Goal: Information Seeking & Learning: Learn about a topic

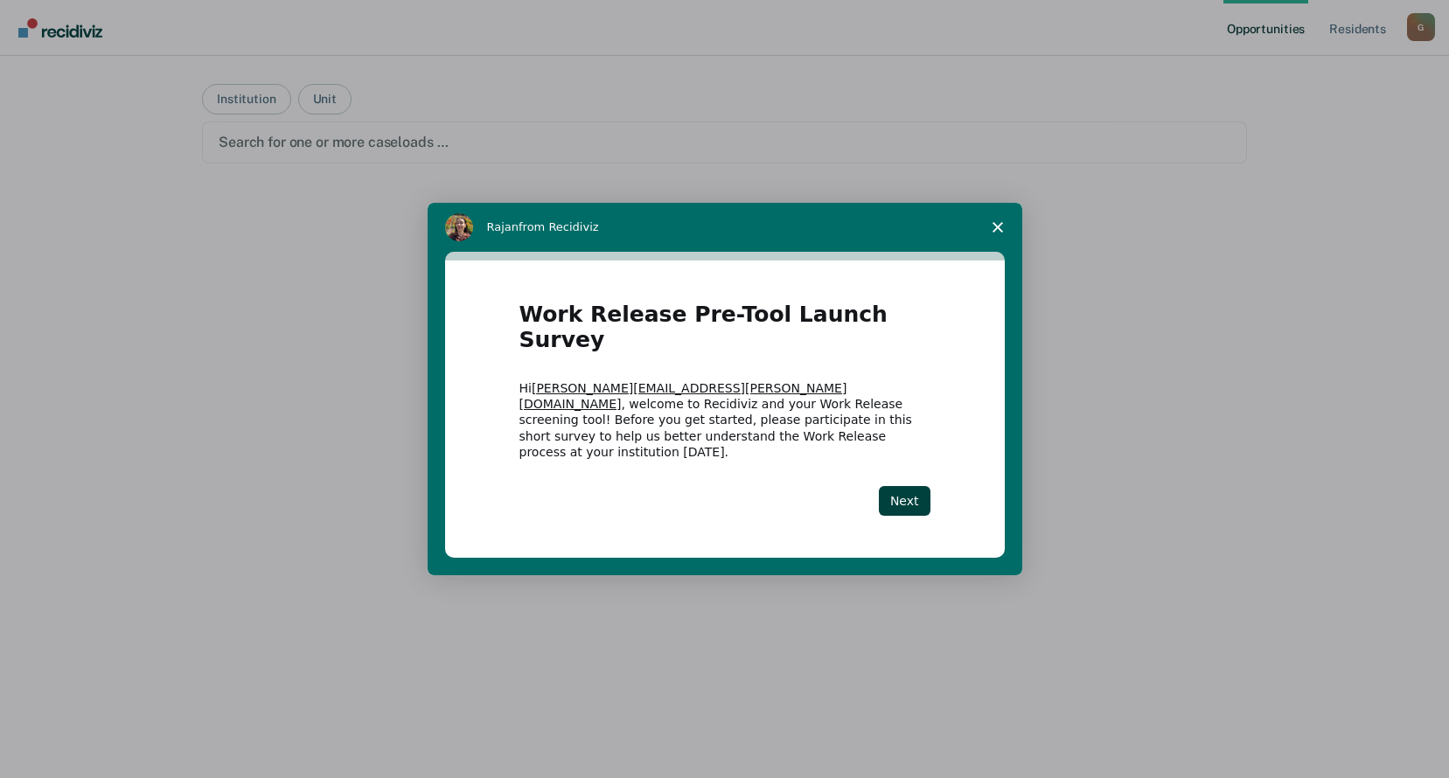
drag, startPoint x: 905, startPoint y: 480, endPoint x: 994, endPoint y: 530, distance: 101.4
click at [905, 486] on button "Next" at bounding box center [905, 501] width 52 height 30
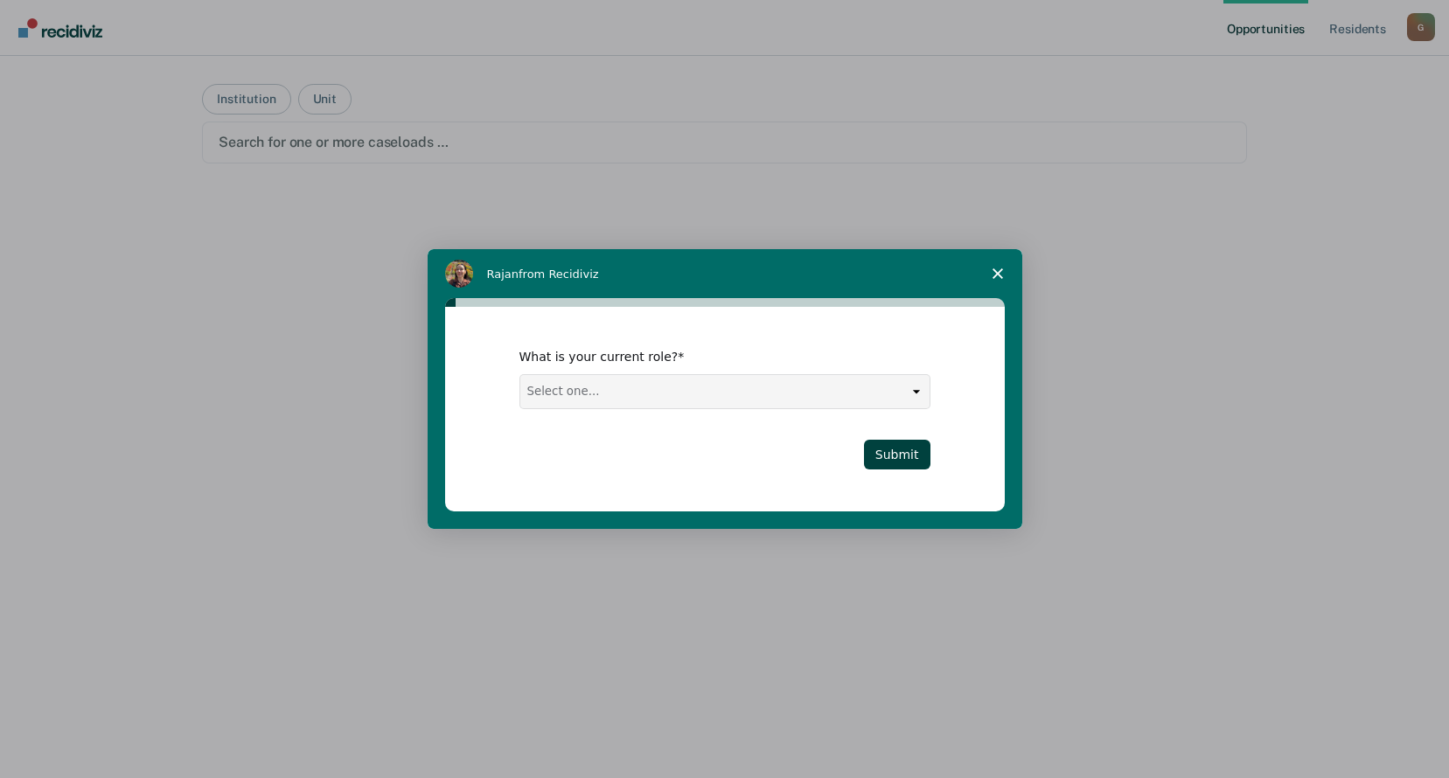
click at [917, 388] on select "Select one... Case Manager FUM Assistant [PERSON_NAME] [PERSON_NAME]" at bounding box center [724, 391] width 409 height 33
select select "Case Manager"
click at [520, 375] on select "Select one... Case Manager FUM Assistant [PERSON_NAME] [PERSON_NAME]" at bounding box center [724, 391] width 409 height 33
click at [915, 454] on button "Submit" at bounding box center [897, 455] width 66 height 30
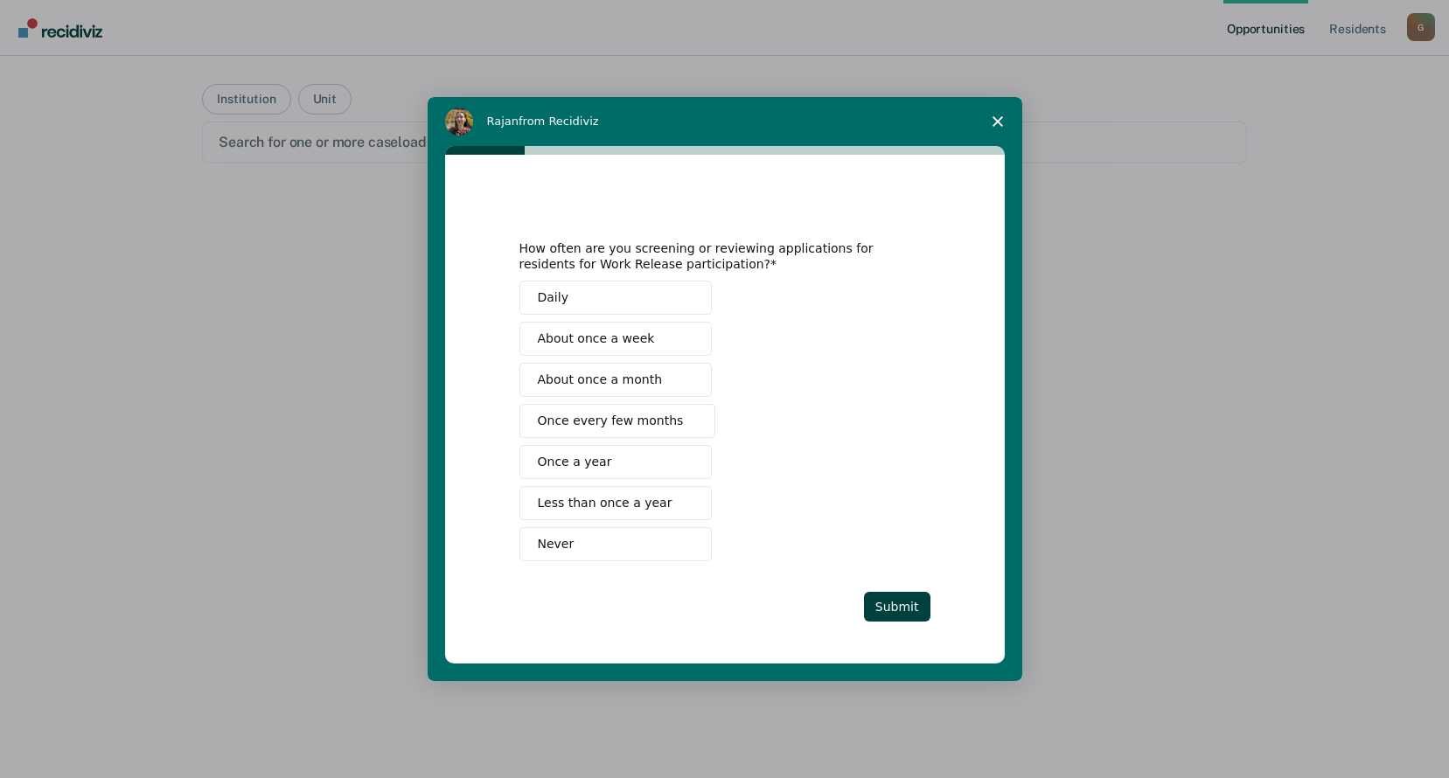
click at [624, 380] on span "About once a month" at bounding box center [600, 380] width 125 height 18
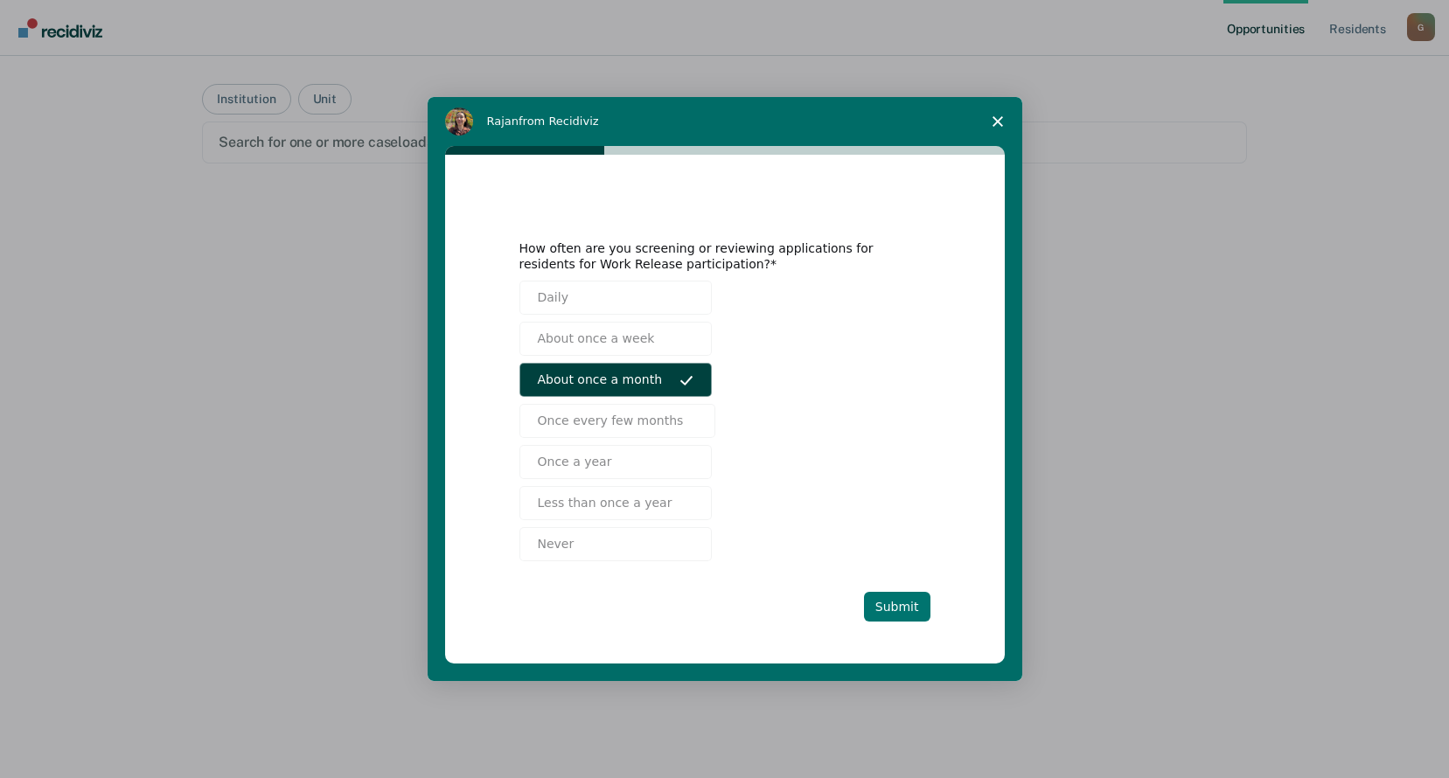
click at [896, 602] on button "Submit" at bounding box center [897, 607] width 66 height 30
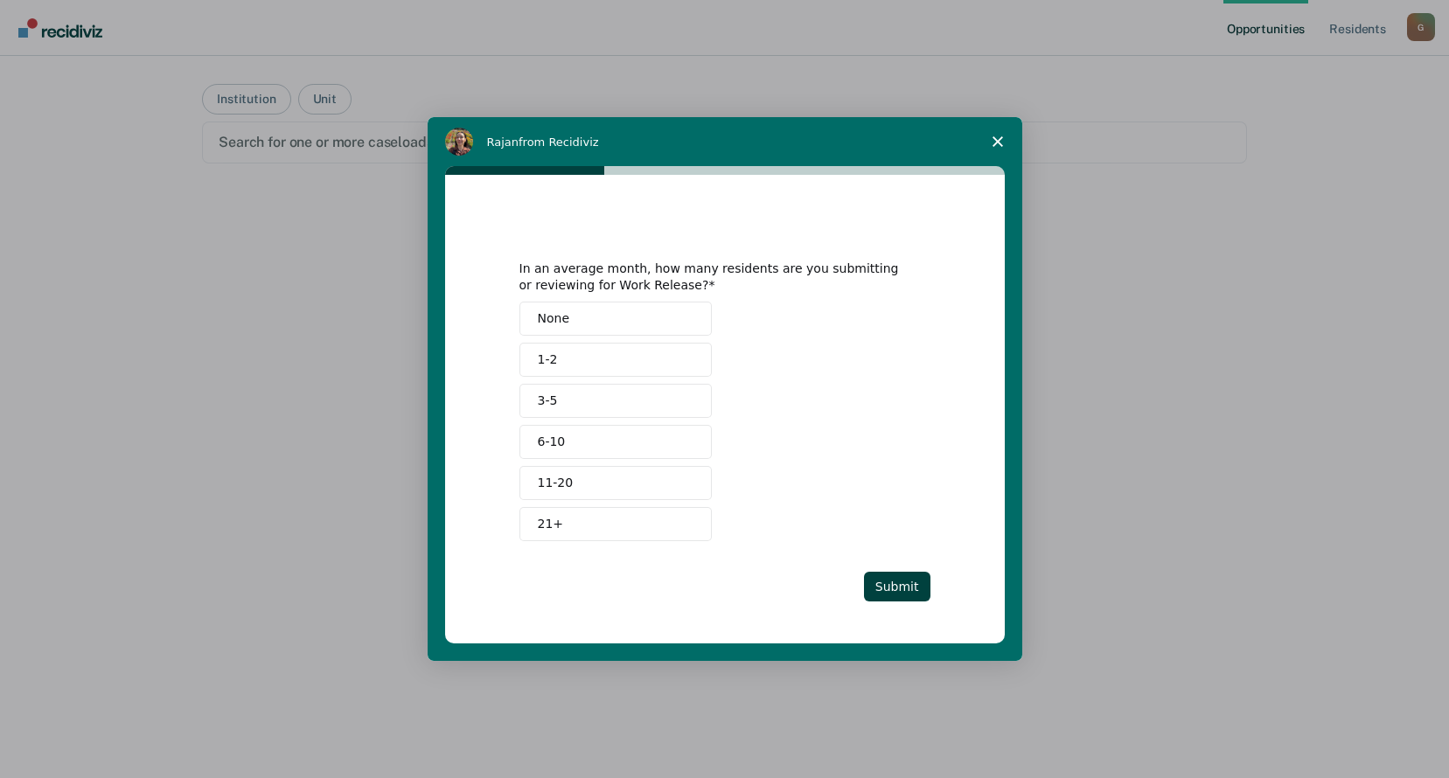
click at [560, 360] on button "1-2" at bounding box center [615, 360] width 192 height 34
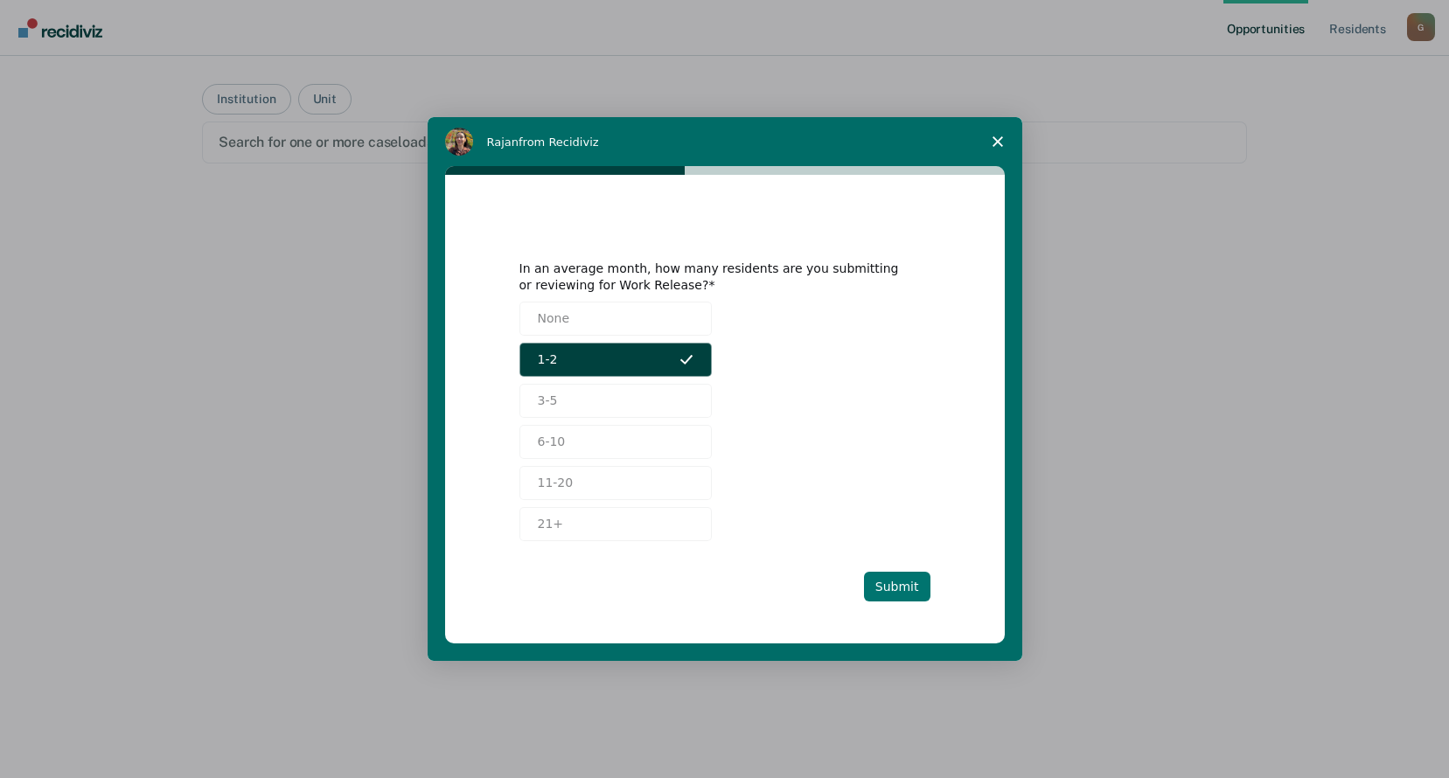
click at [896, 589] on button "Submit" at bounding box center [897, 587] width 66 height 30
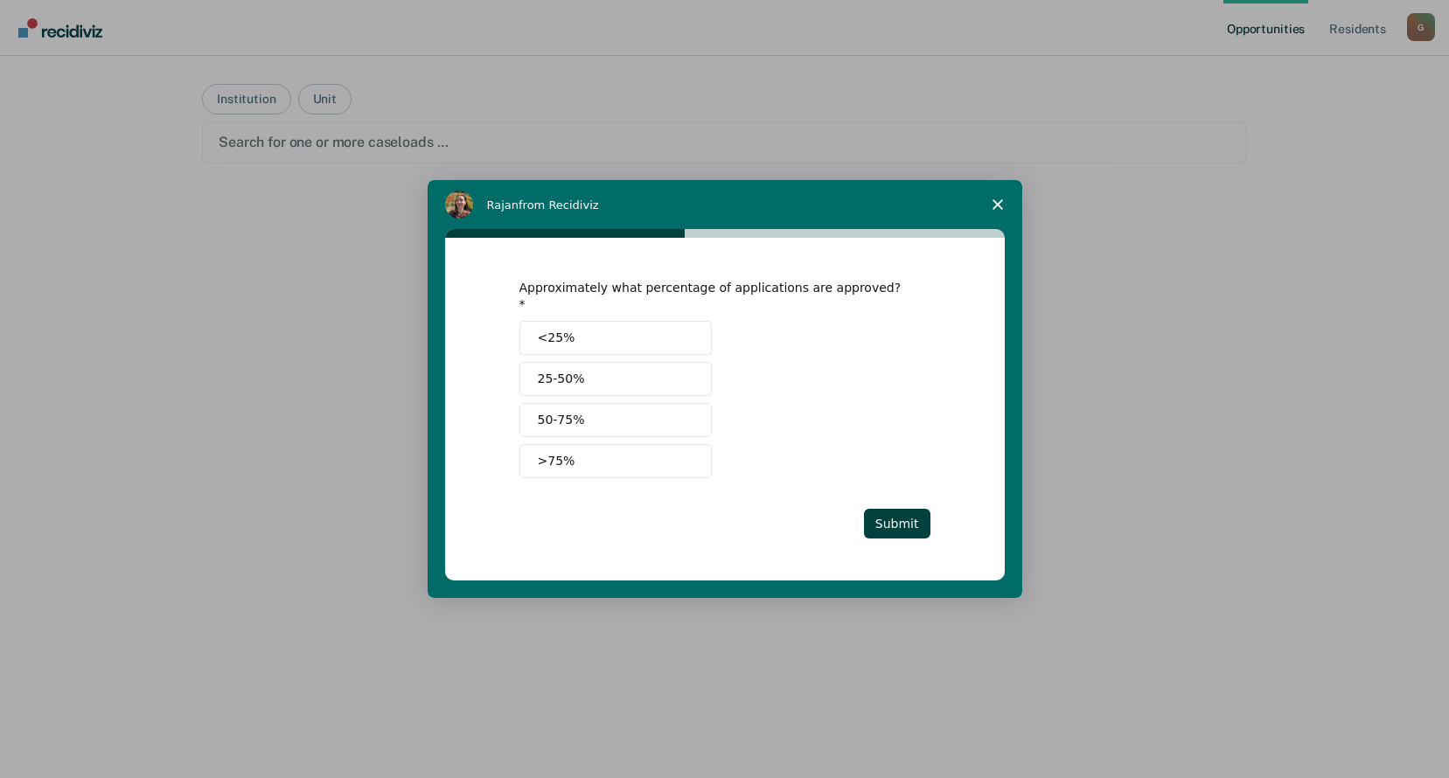
click at [551, 370] on span "25-50%" at bounding box center [561, 379] width 47 height 18
click at [905, 516] on button "Submit" at bounding box center [897, 524] width 66 height 30
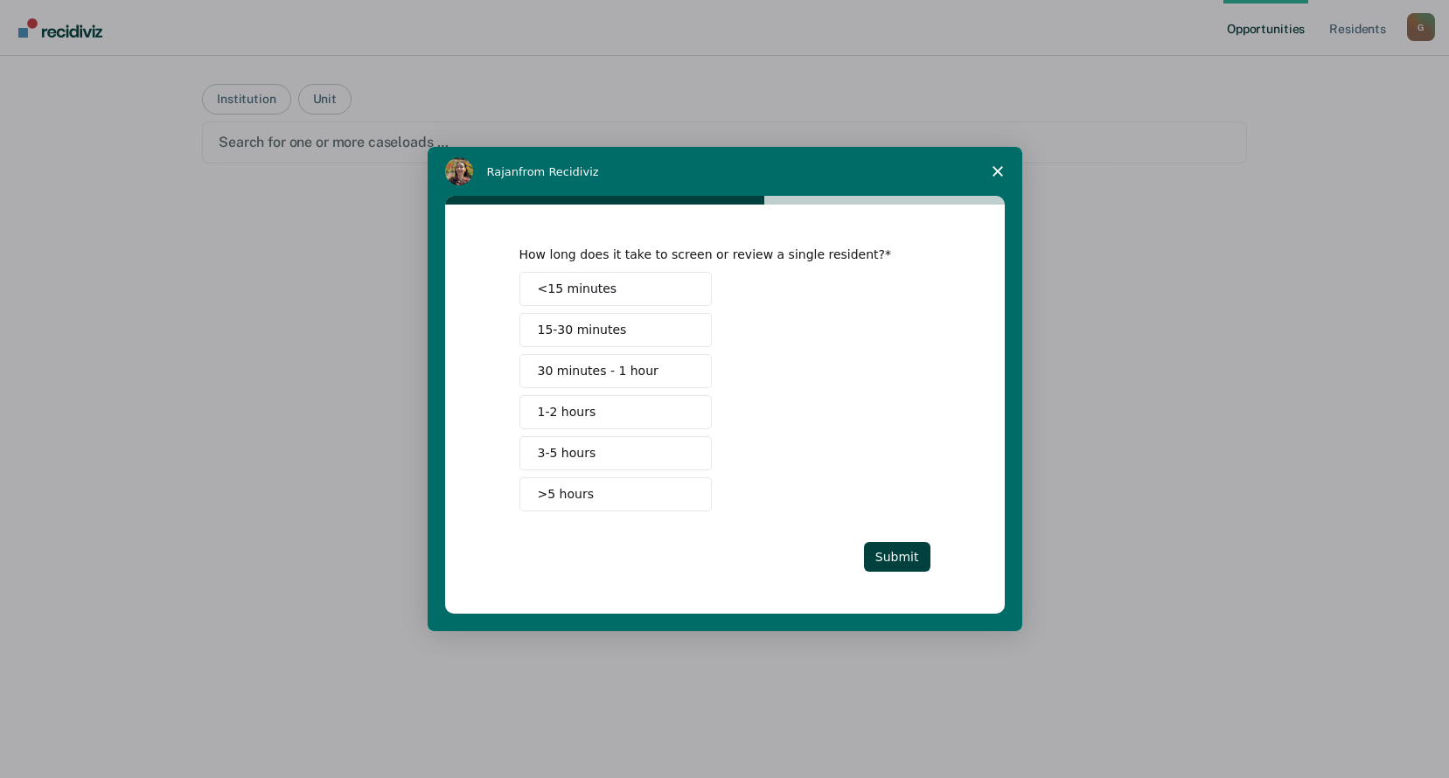
click at [577, 369] on span "30 minutes - 1 hour" at bounding box center [598, 371] width 121 height 18
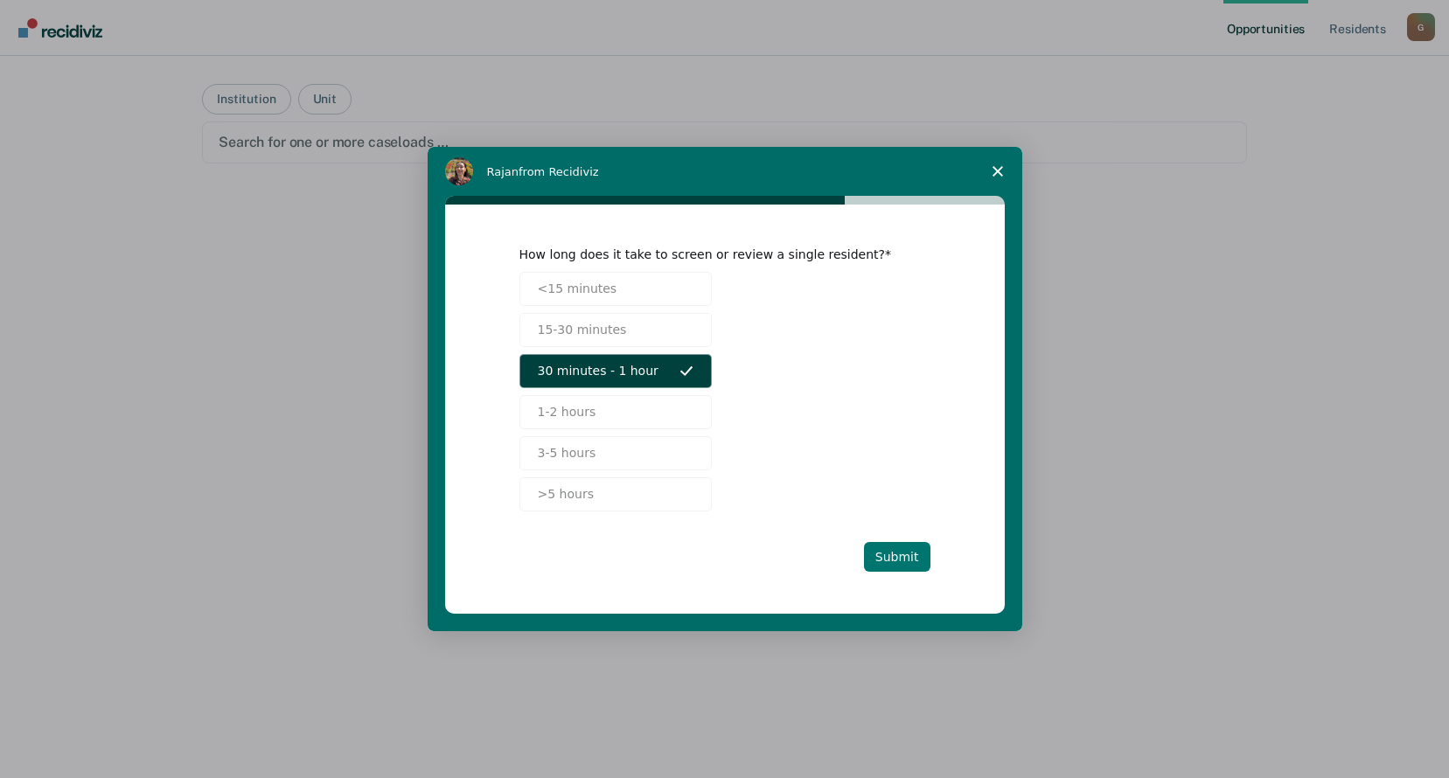
click at [894, 556] on button "Submit" at bounding box center [897, 557] width 66 height 30
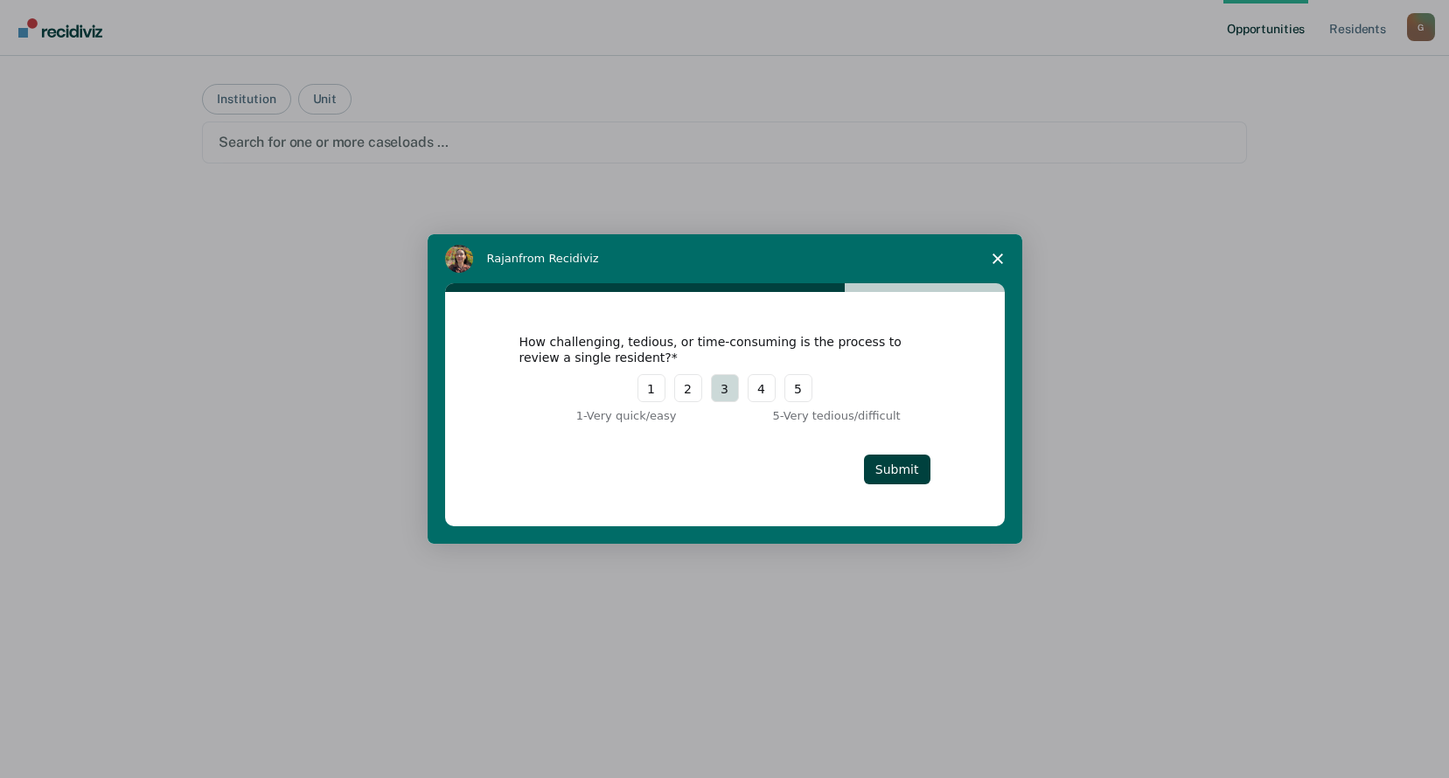
click at [729, 390] on button "3" at bounding box center [725, 388] width 28 height 28
drag, startPoint x: 900, startPoint y: 466, endPoint x: 919, endPoint y: 471, distance: 19.7
click at [903, 468] on button "Submit" at bounding box center [897, 470] width 66 height 30
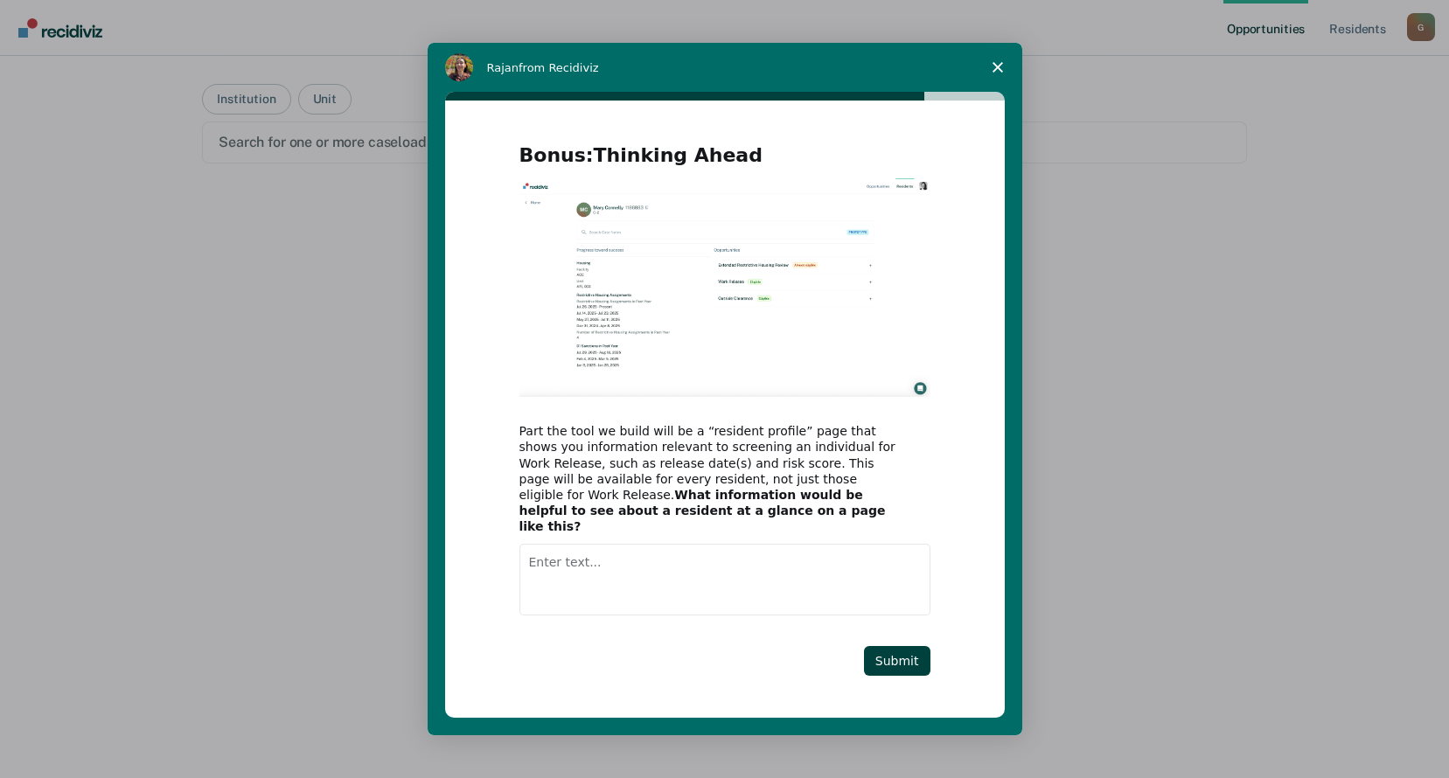
click at [550, 555] on textarea "Enter text..." at bounding box center [724, 580] width 411 height 72
click at [702, 558] on textarea "I'm new so I'm not sure yet" at bounding box center [724, 580] width 411 height 72
type textarea "I'm new so I'm not sure yet?"
click at [907, 652] on button "Submit" at bounding box center [897, 661] width 66 height 30
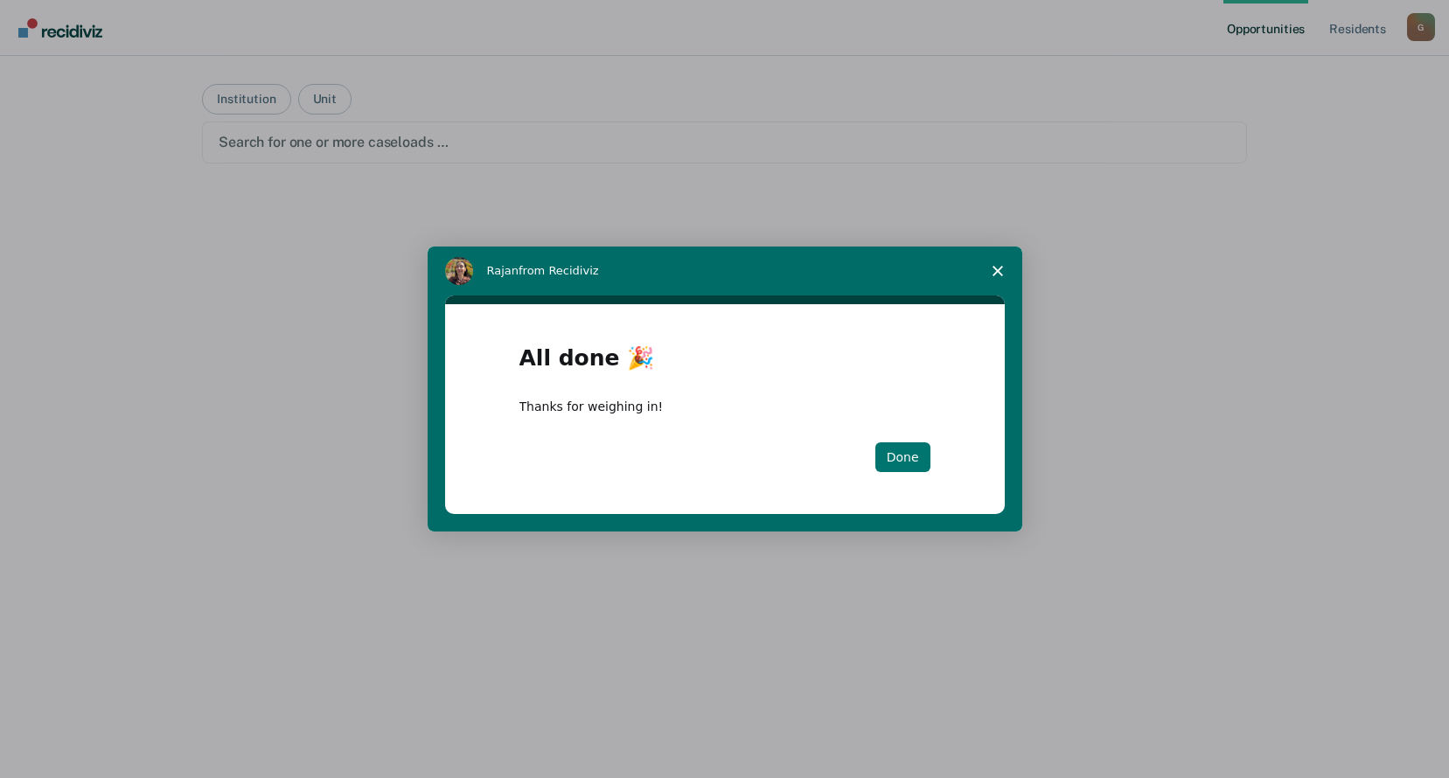
click at [909, 456] on button "Done" at bounding box center [902, 458] width 55 height 30
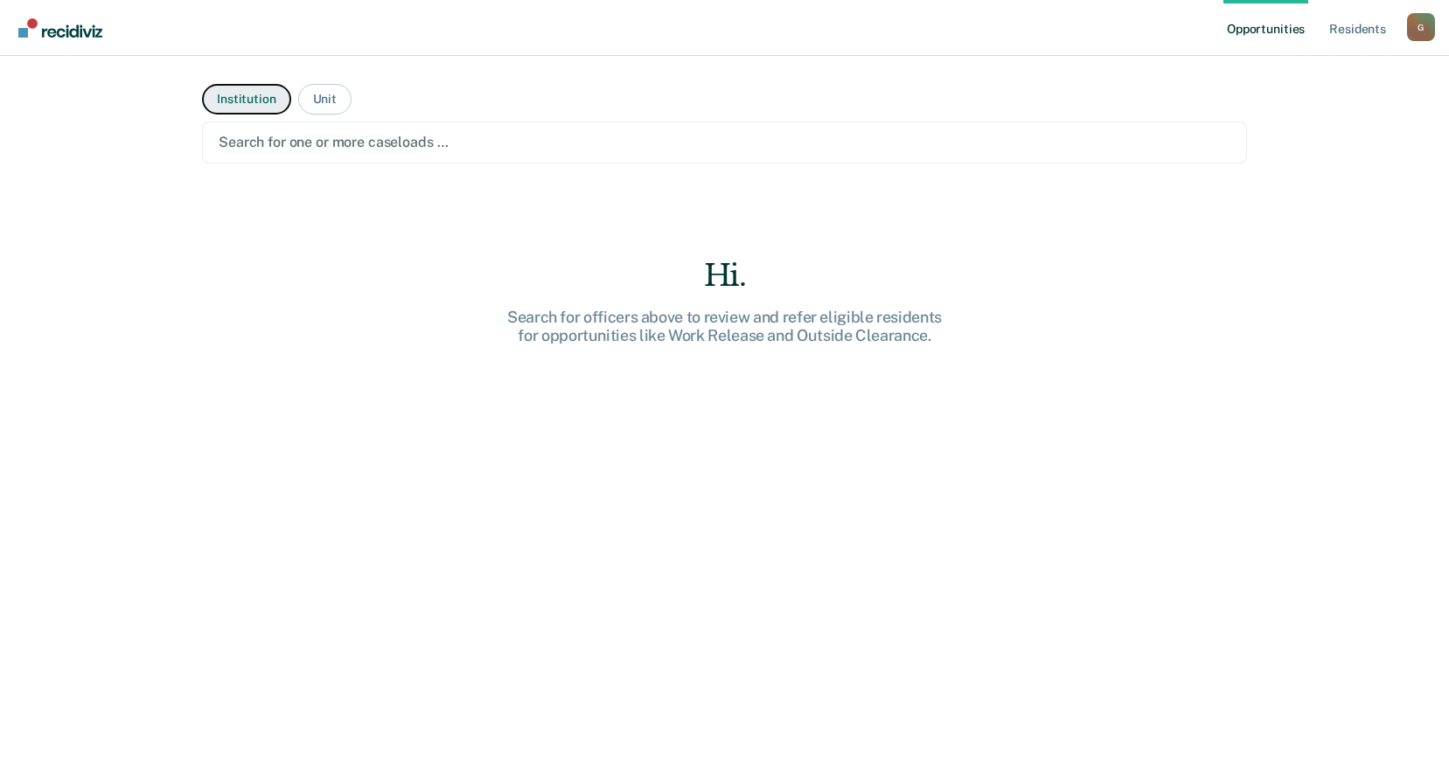
click at [252, 101] on button "Institution" at bounding box center [246, 99] width 88 height 31
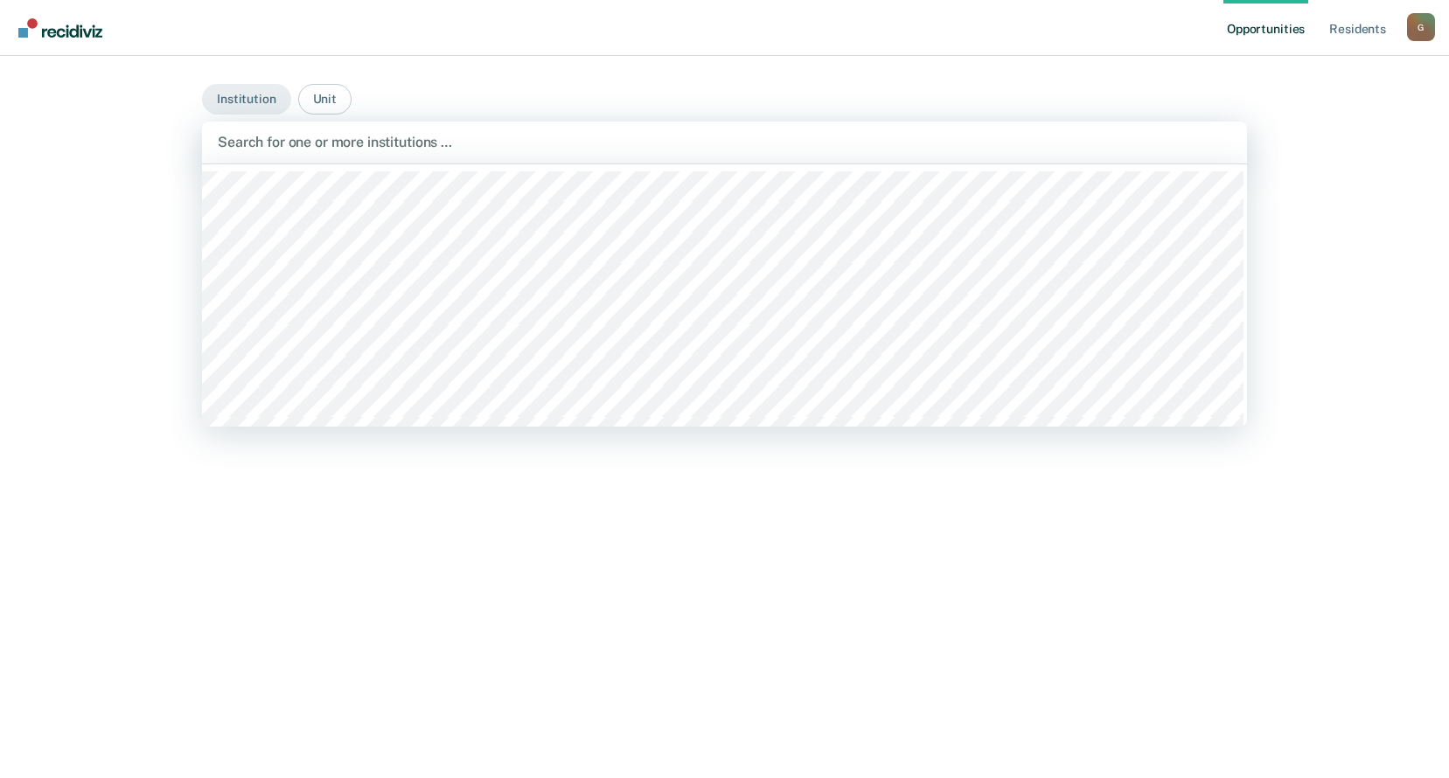
click at [383, 143] on div at bounding box center [725, 142] width 1014 height 20
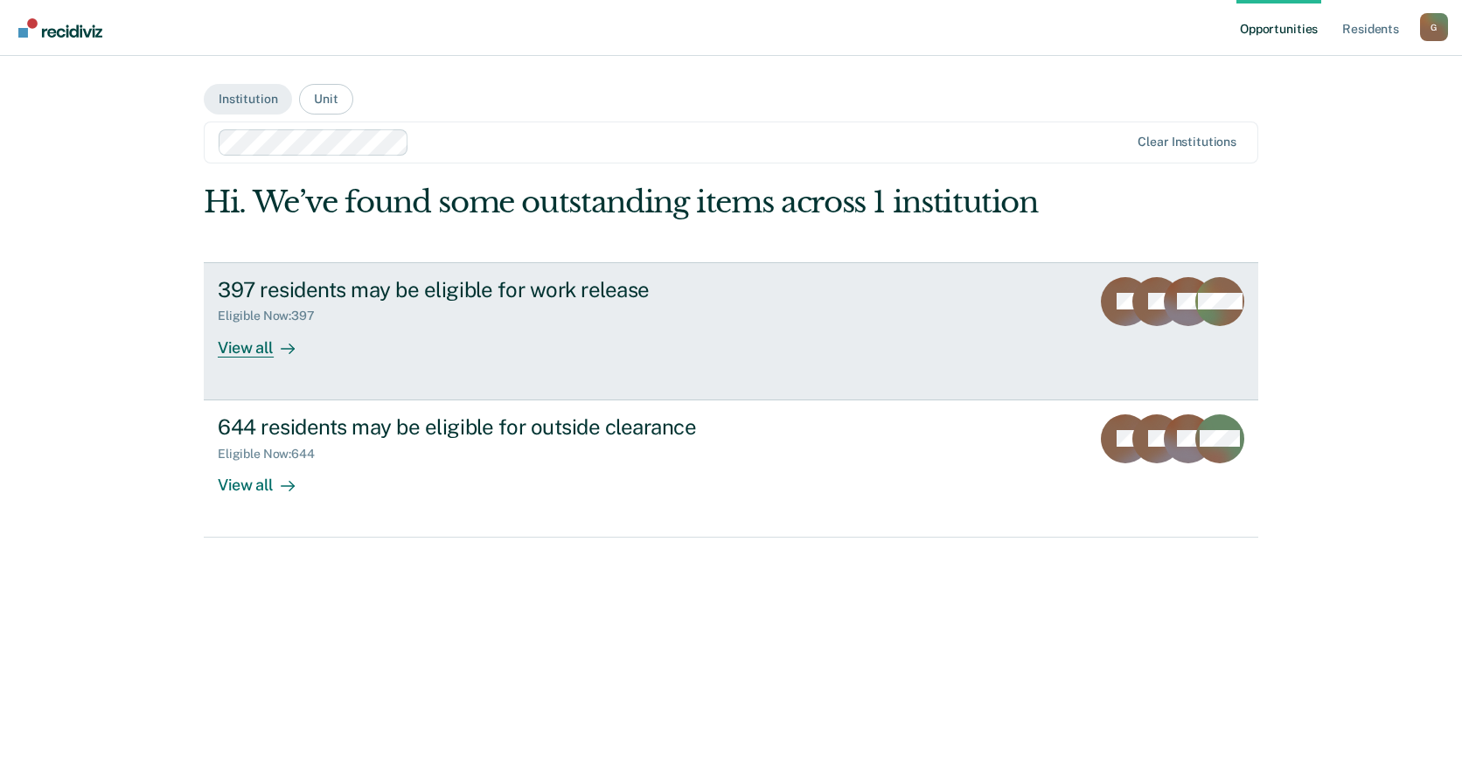
click at [249, 348] on div "View all" at bounding box center [267, 341] width 98 height 34
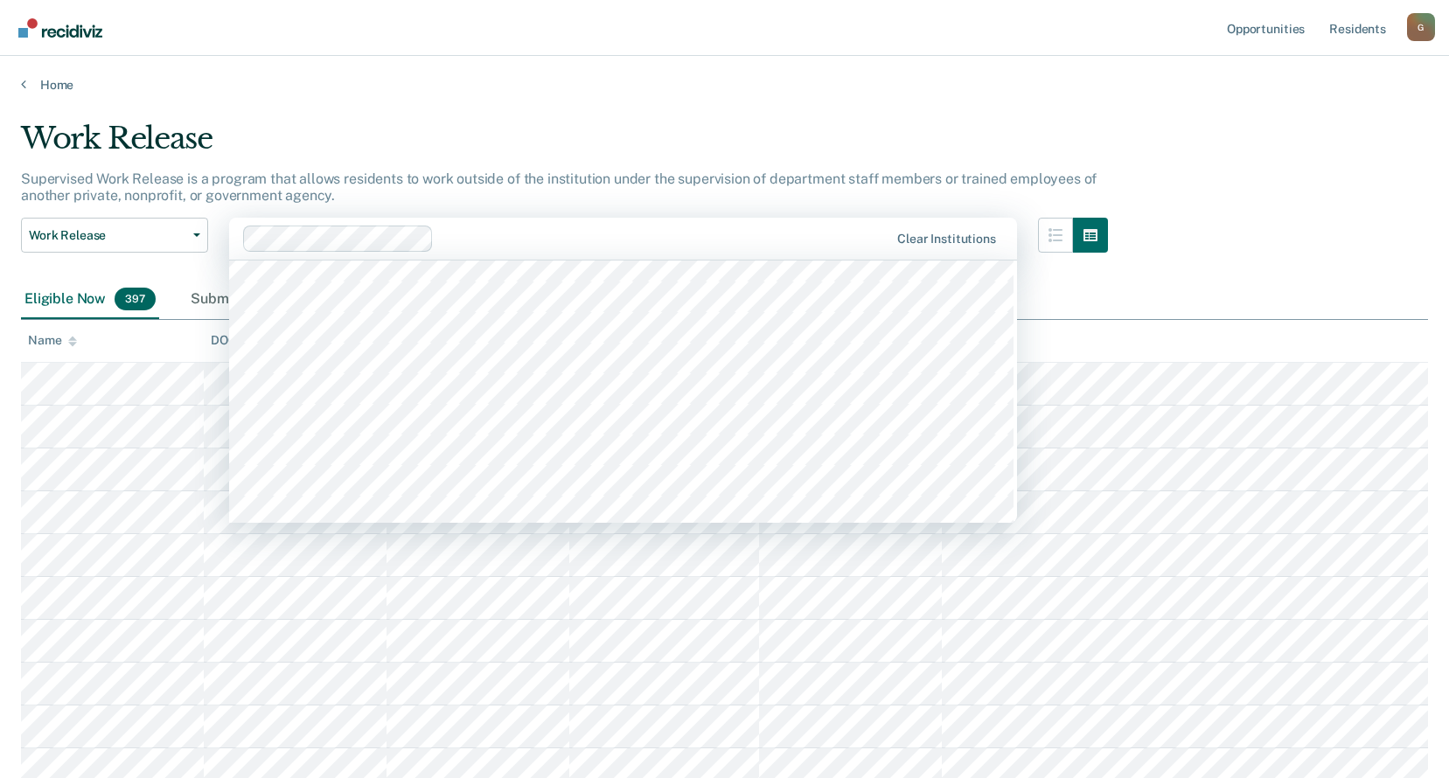
scroll to position [367, 0]
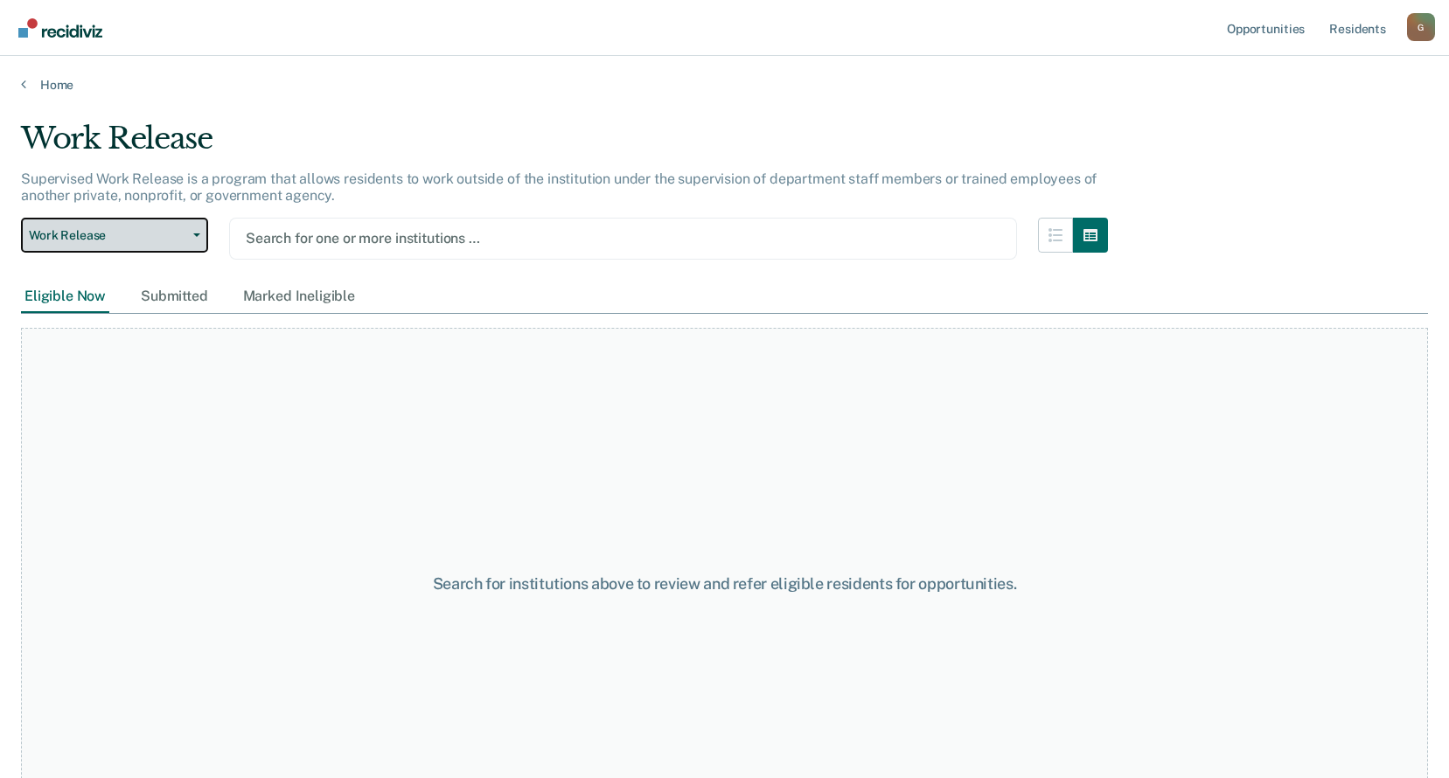
click at [199, 237] on button "Work Release" at bounding box center [114, 235] width 187 height 35
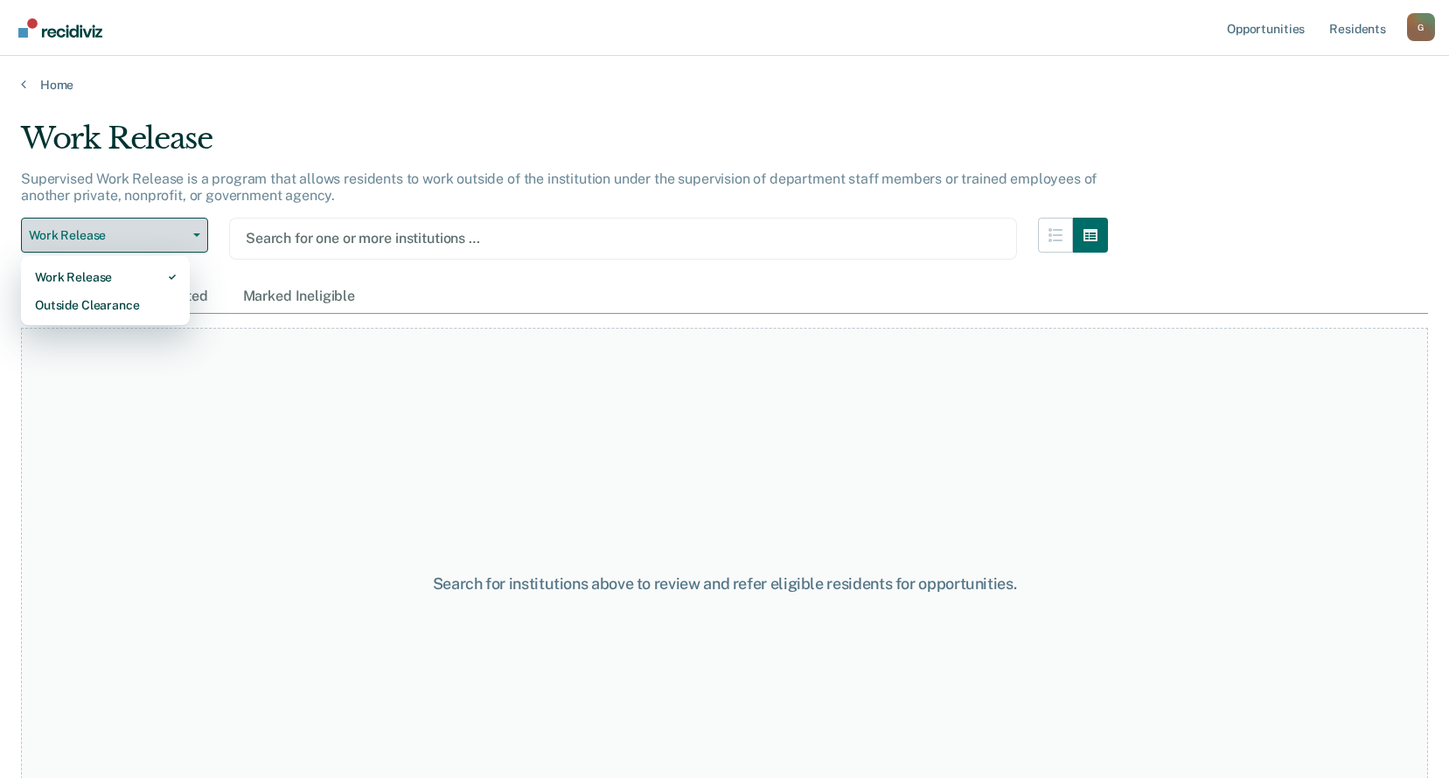
click at [199, 236] on button "Work Release" at bounding box center [114, 235] width 187 height 35
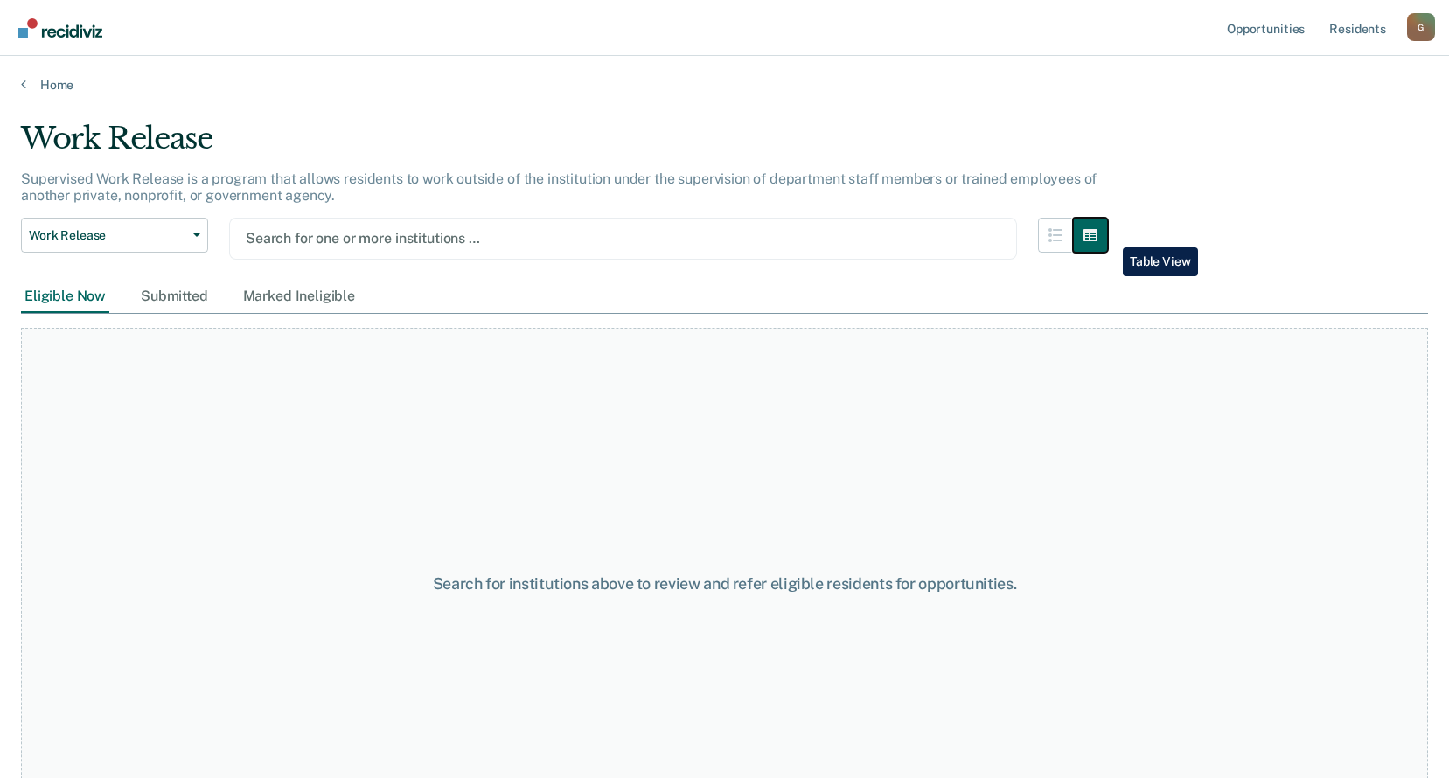
click at [1108, 234] on button "button" at bounding box center [1090, 235] width 35 height 35
click at [1063, 232] on icon "button" at bounding box center [1056, 235] width 14 height 14
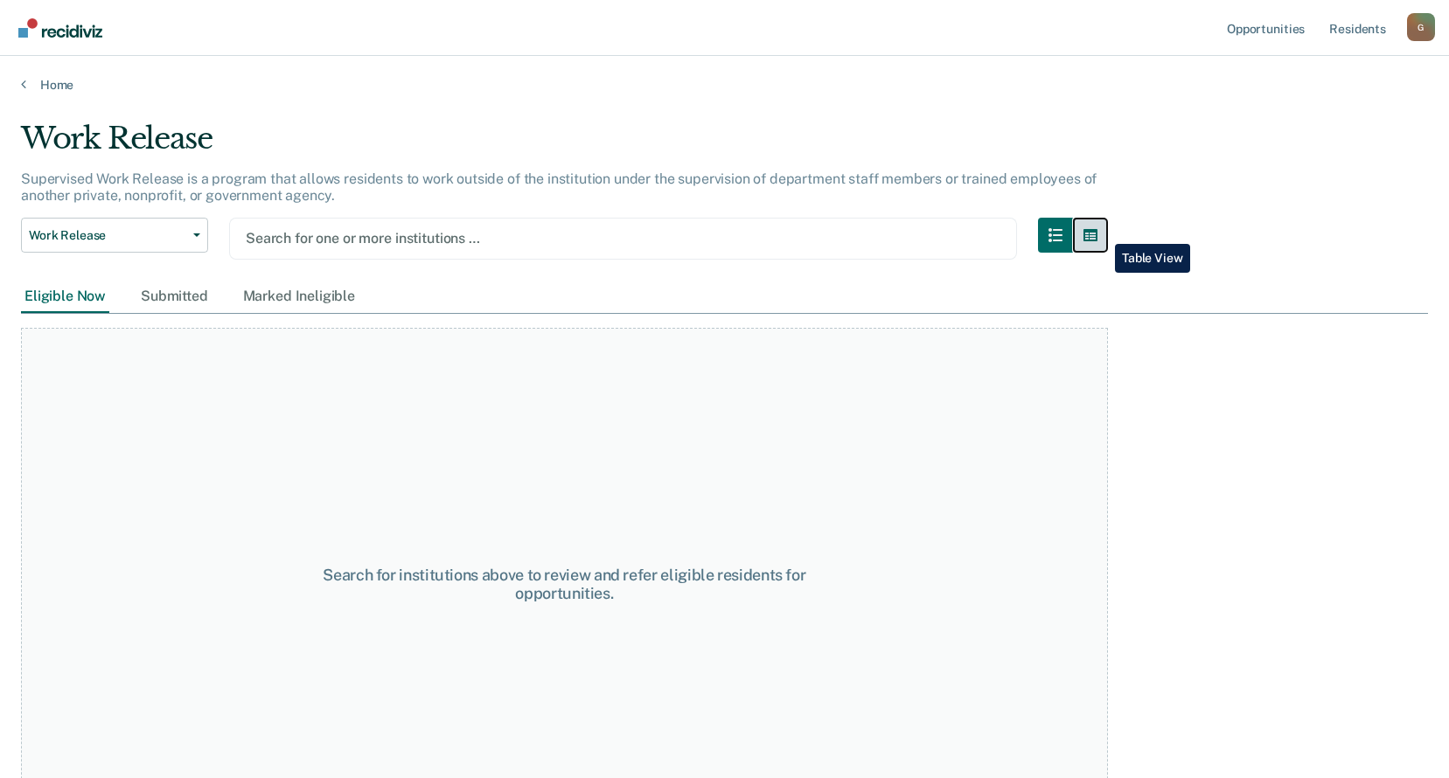
click at [1098, 231] on icon "button" at bounding box center [1091, 235] width 14 height 12
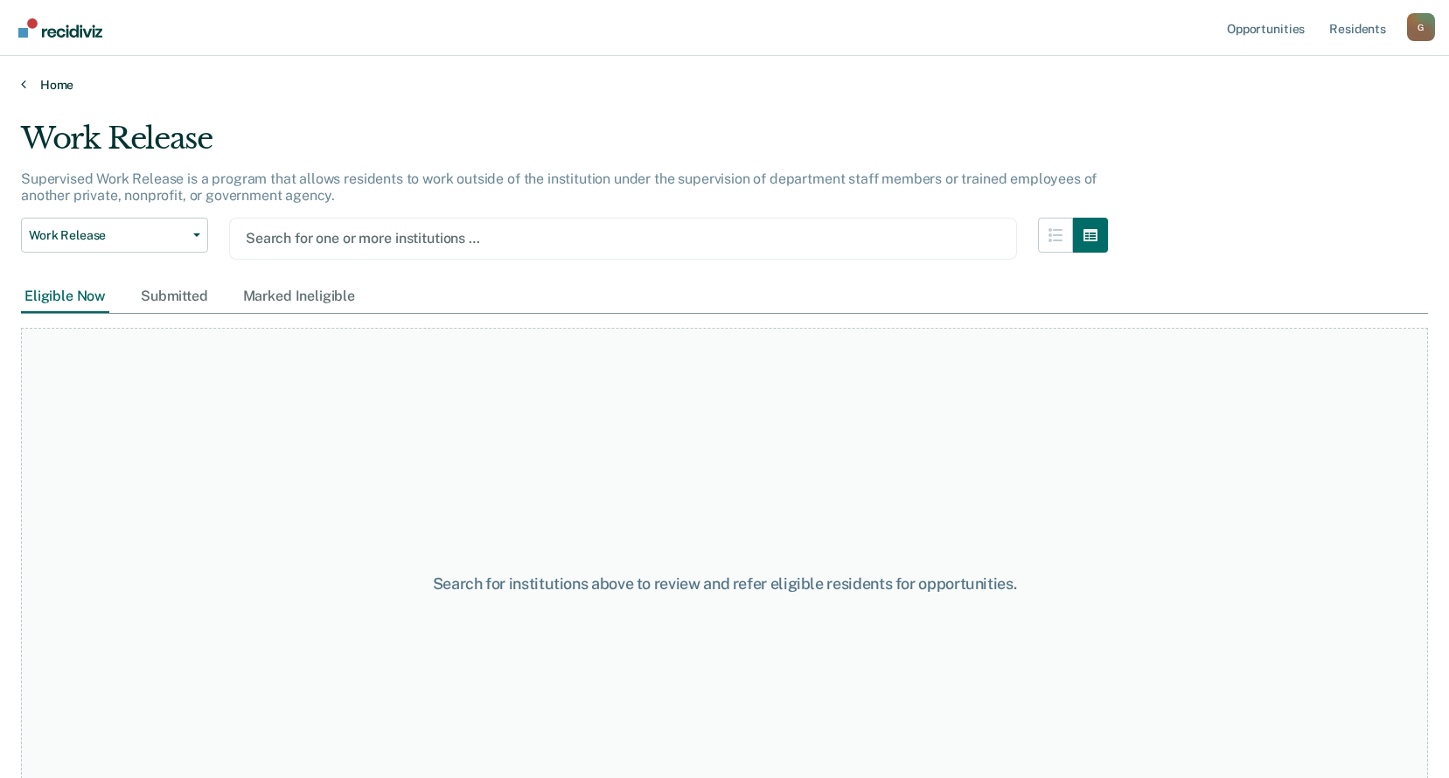
click at [54, 82] on link "Home" at bounding box center [724, 85] width 1407 height 16
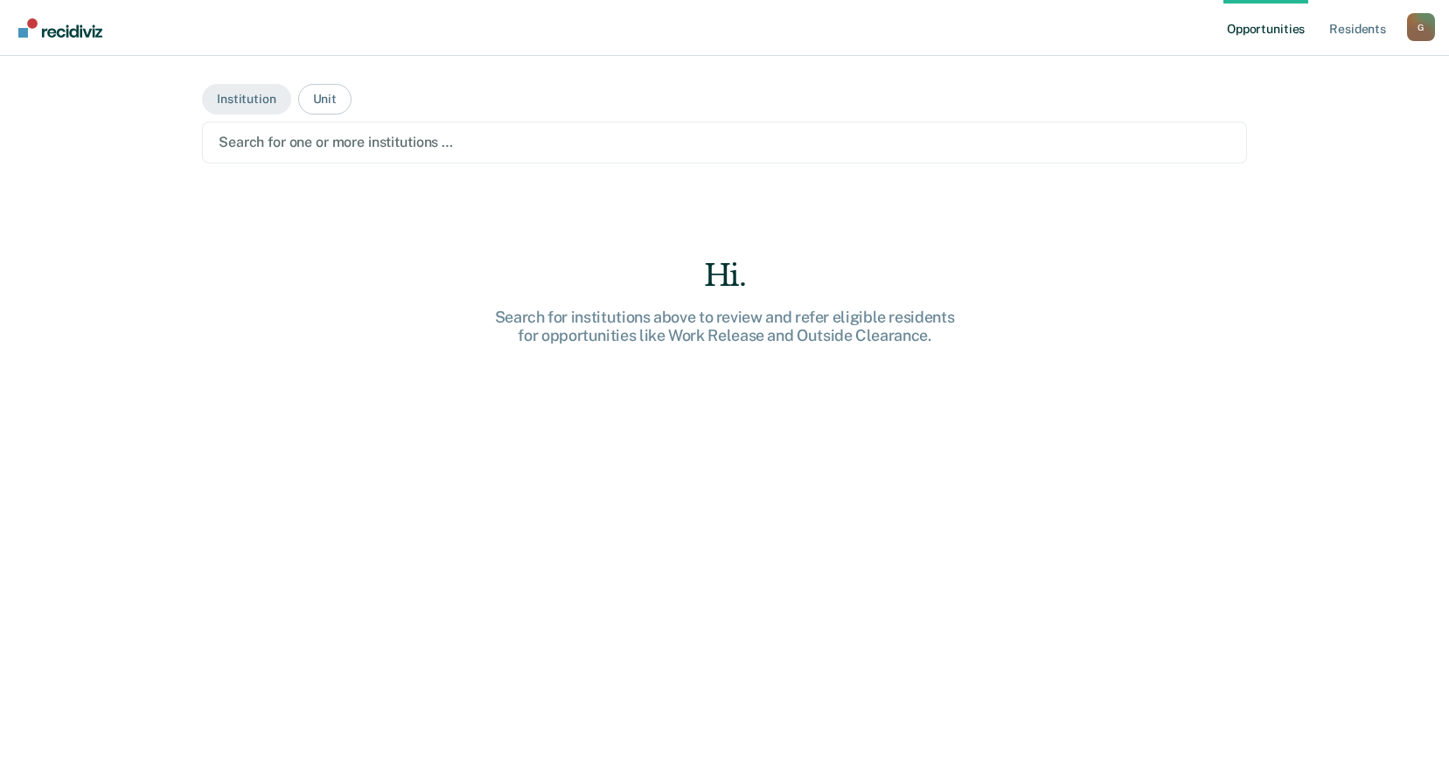
click at [348, 143] on div at bounding box center [725, 142] width 1012 height 20
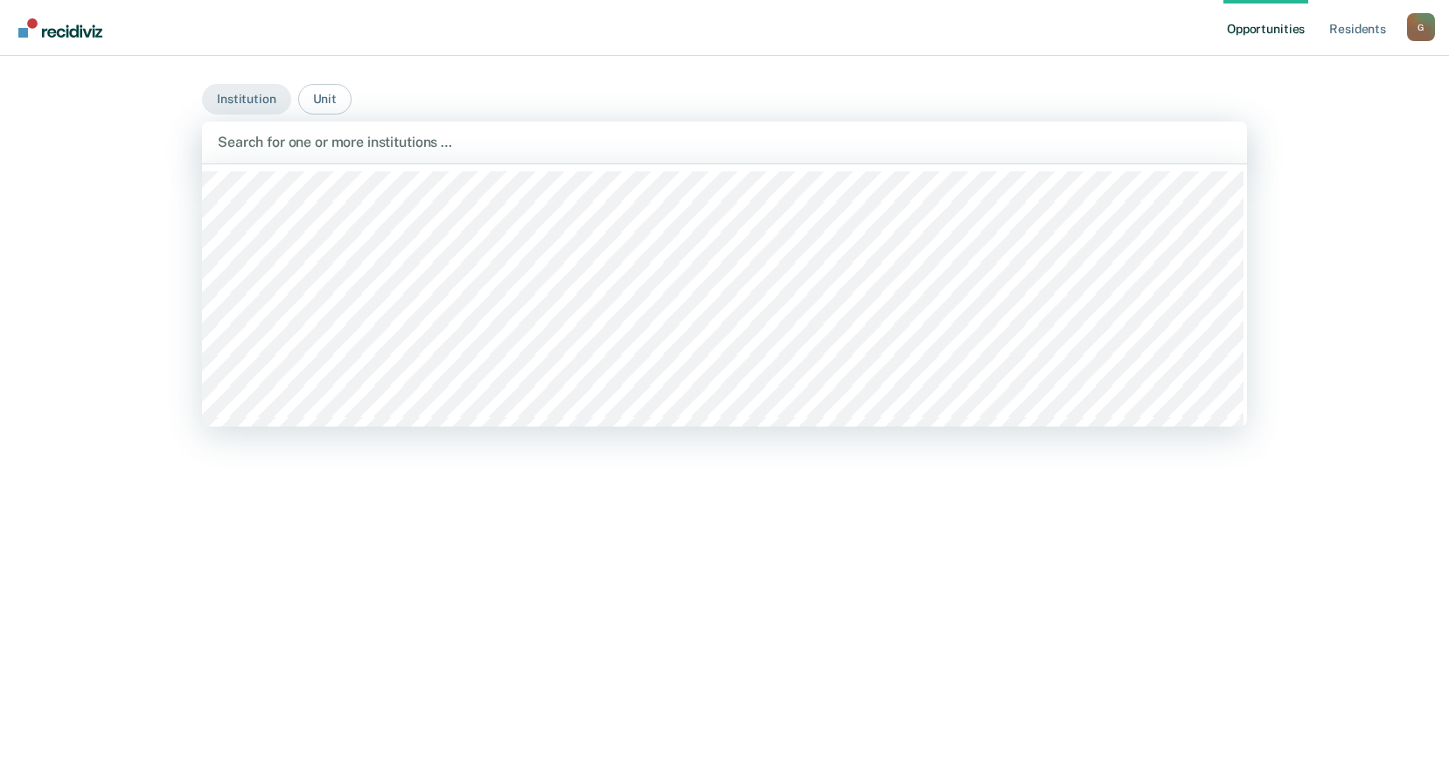
scroll to position [398, 0]
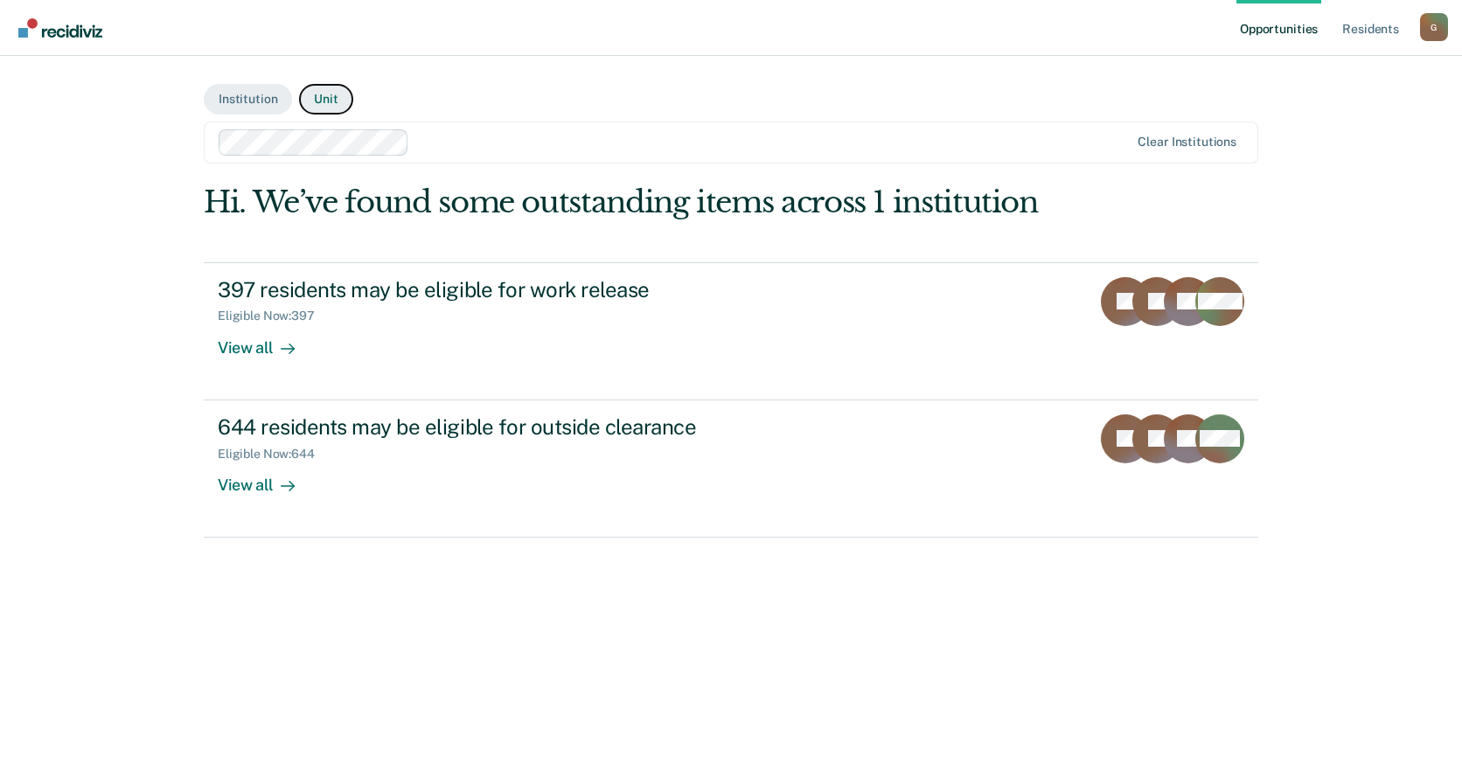
click at [329, 96] on button "Unit" at bounding box center [325, 99] width 53 height 31
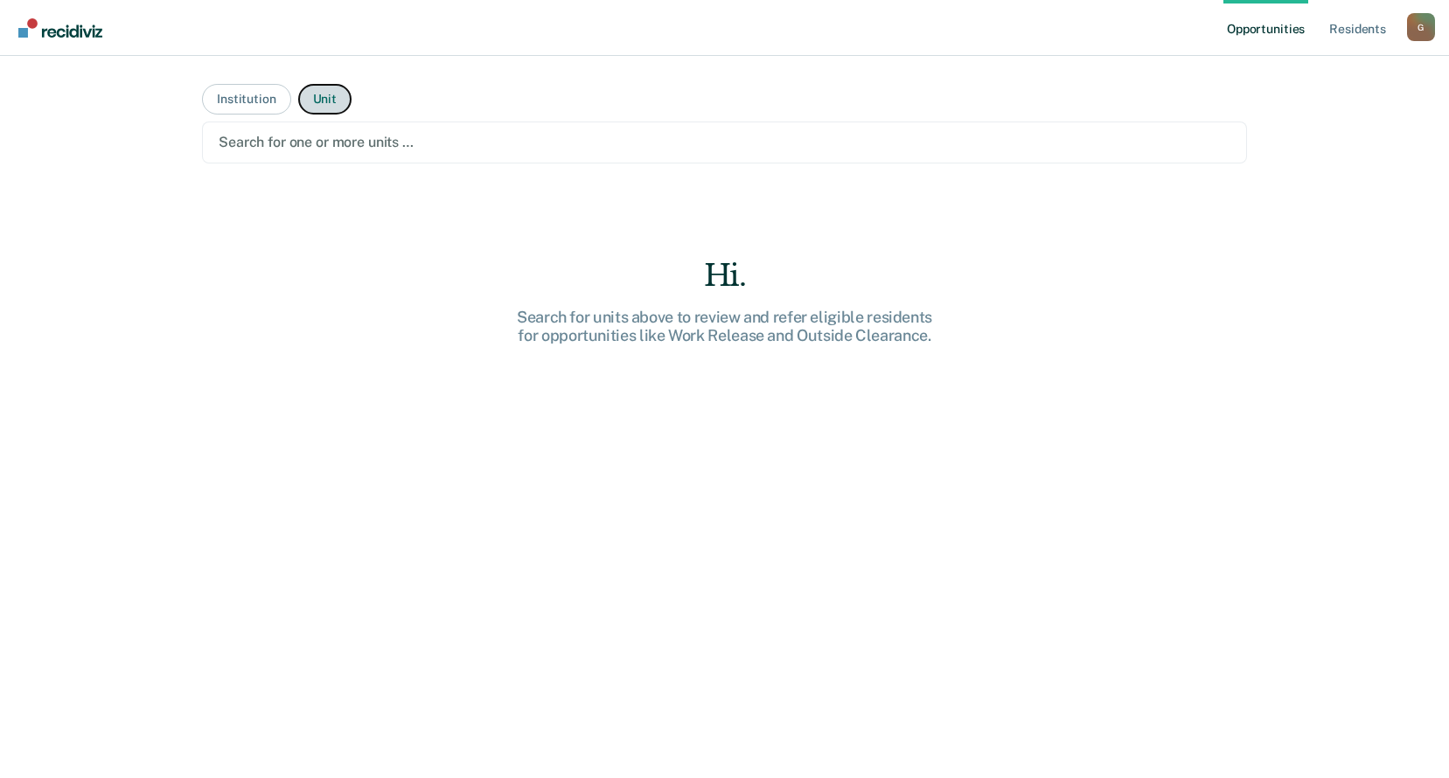
click at [298, 84] on button "Unit" at bounding box center [324, 99] width 53 height 31
drag, startPoint x: 312, startPoint y: 92, endPoint x: 328, endPoint y: 108, distance: 22.9
click at [312, 92] on button "Unit" at bounding box center [324, 99] width 53 height 31
click at [337, 150] on div at bounding box center [725, 142] width 1012 height 20
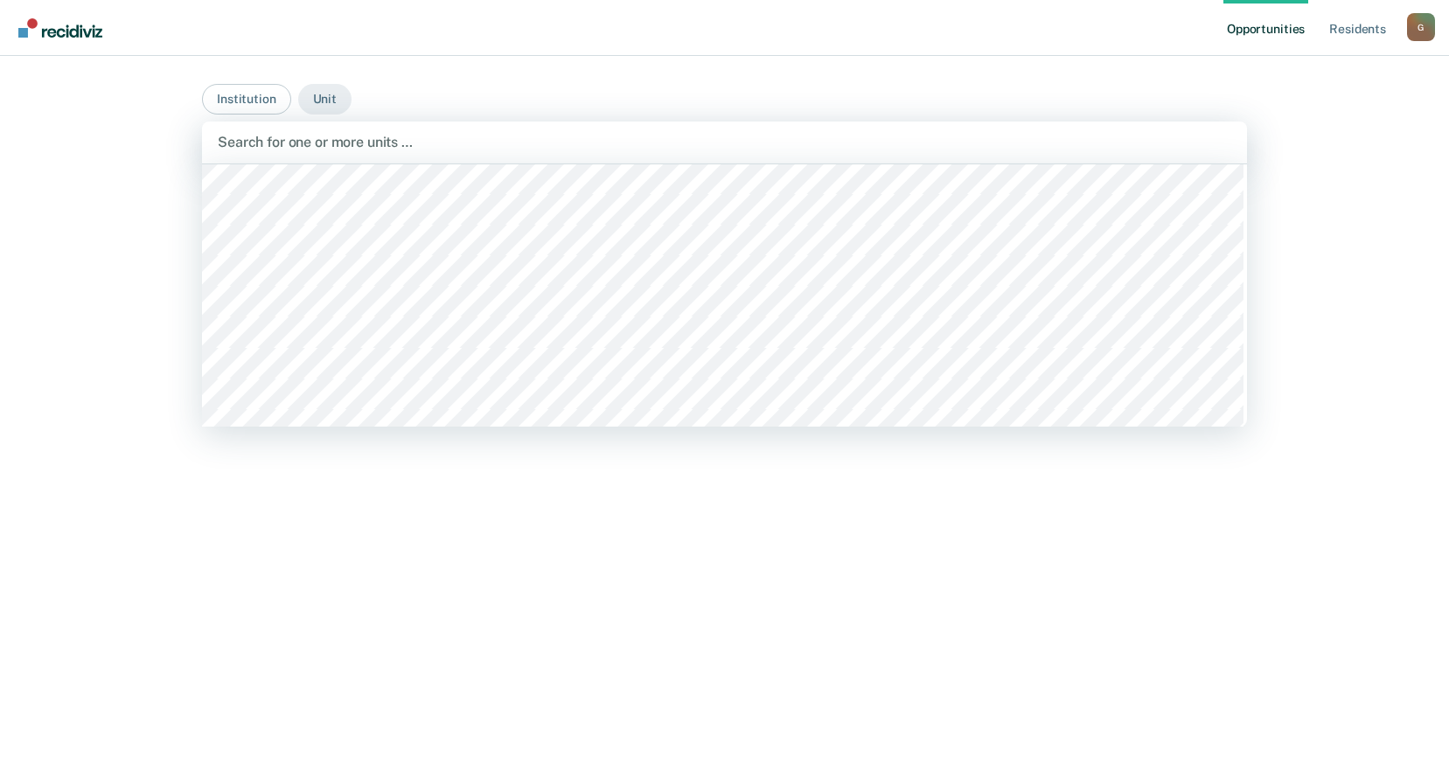
scroll to position [13732, 0]
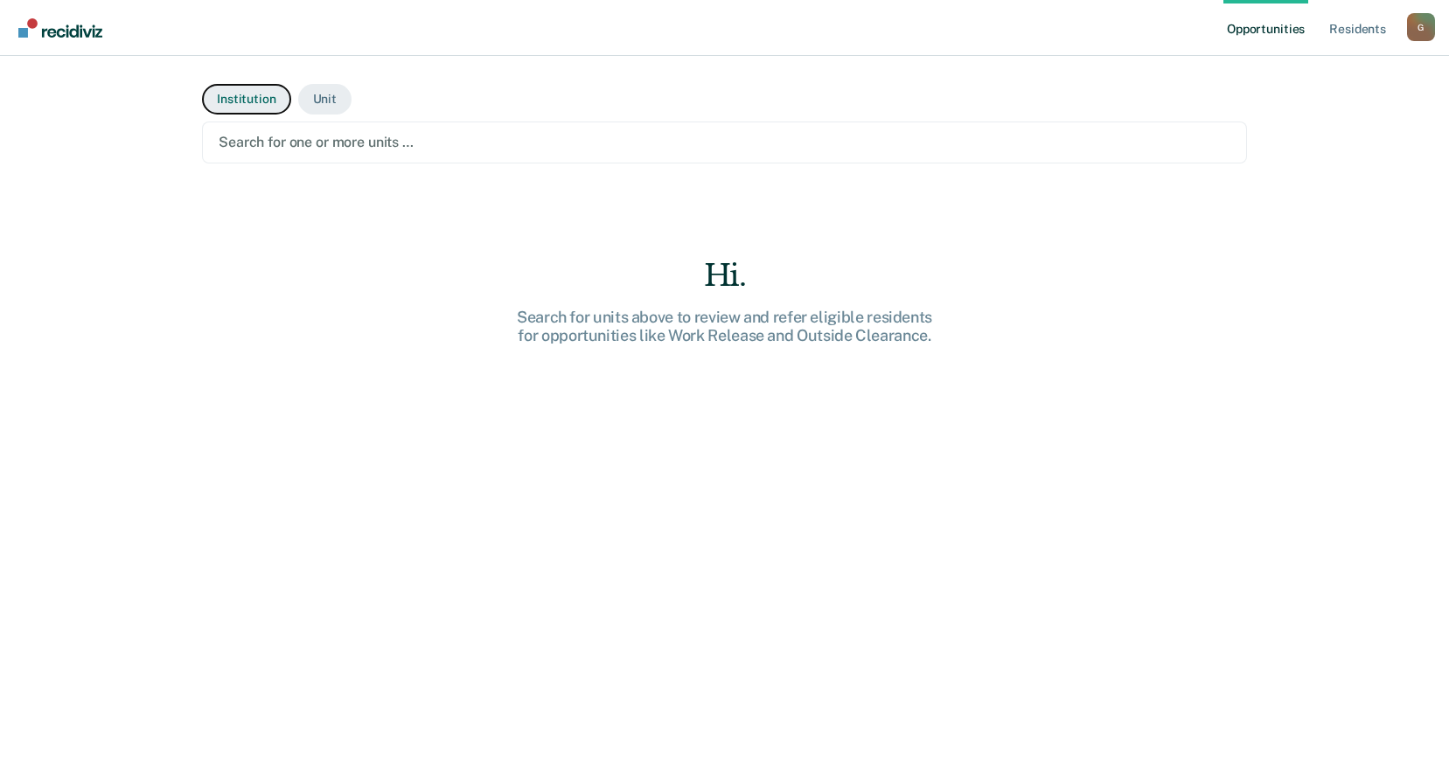
click at [265, 102] on button "Institution" at bounding box center [246, 99] width 88 height 31
click at [402, 145] on div at bounding box center [725, 142] width 1012 height 20
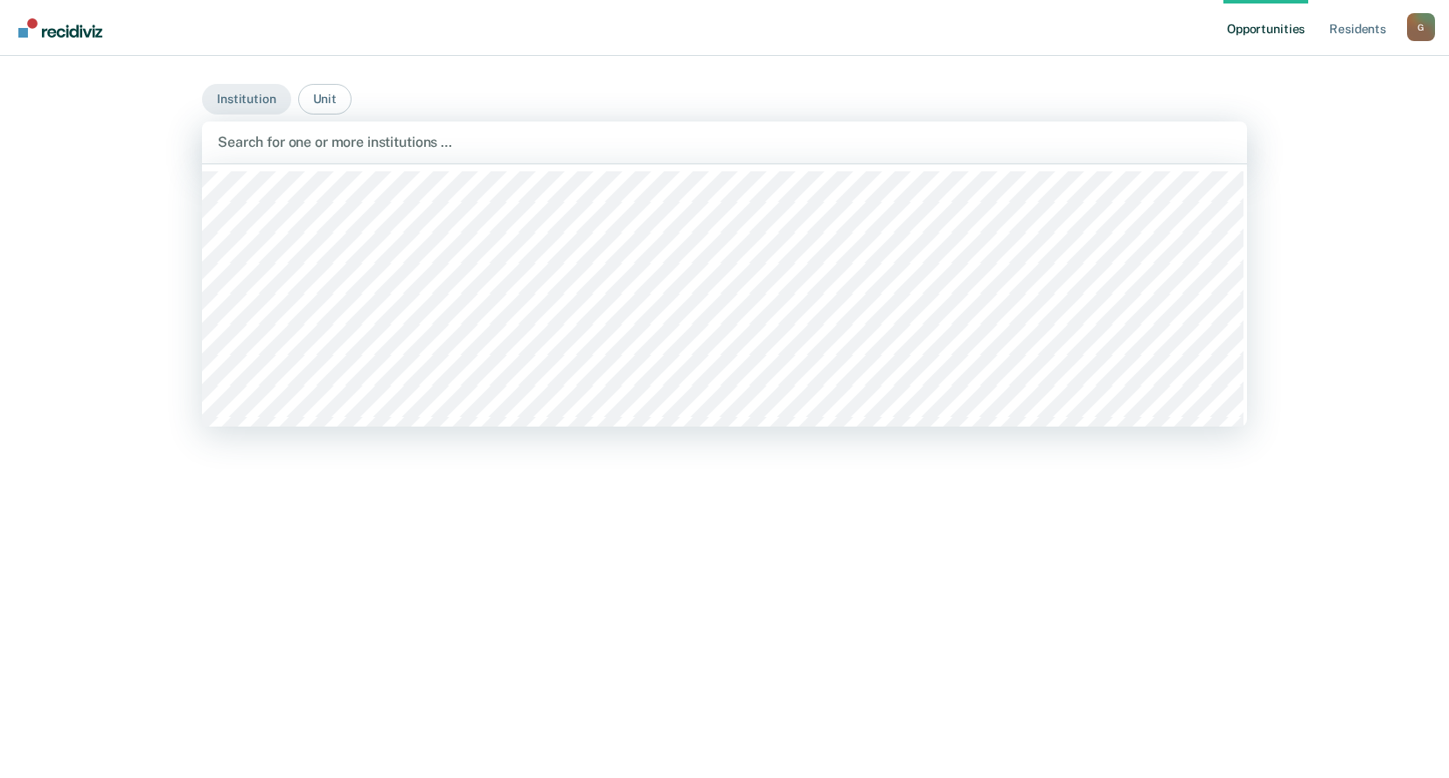
scroll to position [398, 0]
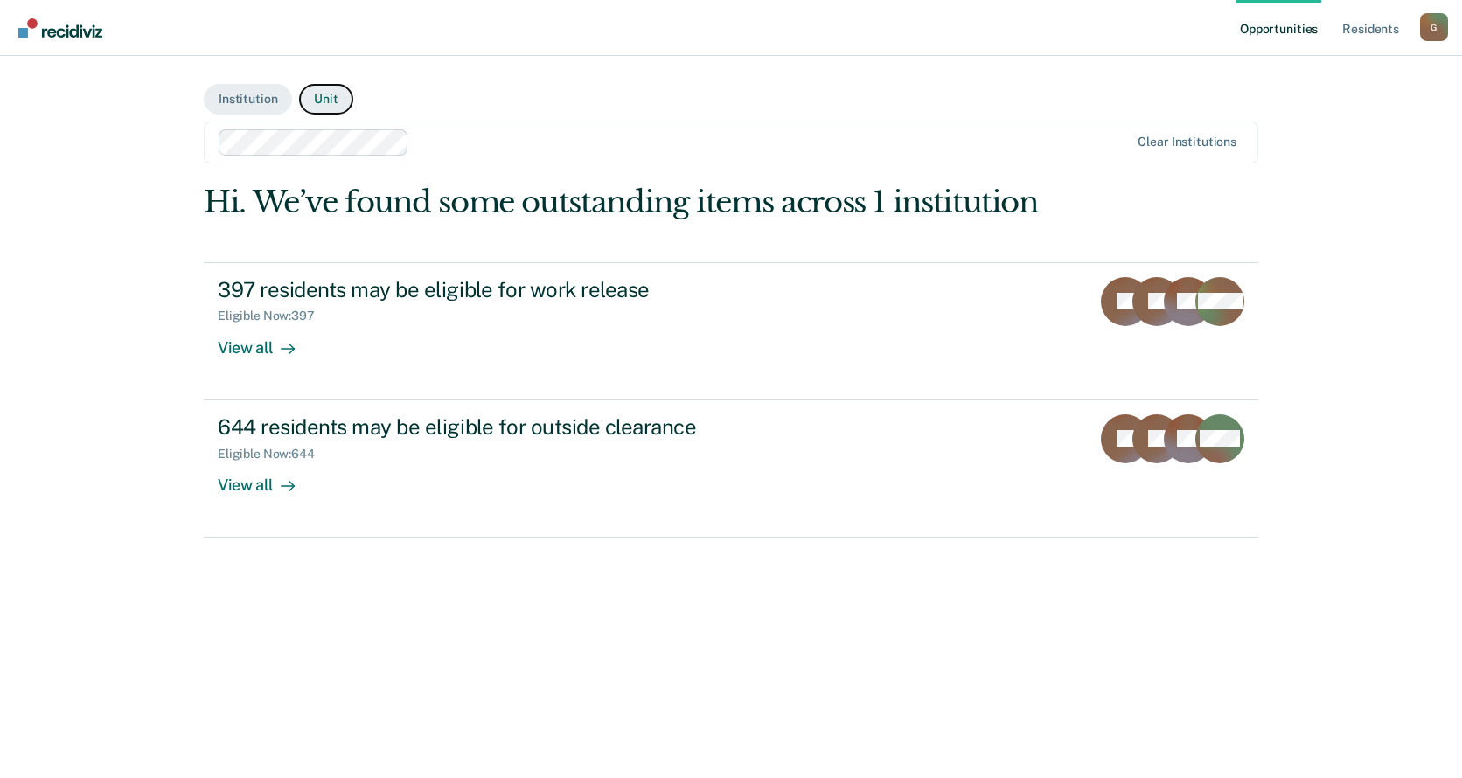
click at [331, 92] on button "Unit" at bounding box center [325, 99] width 53 height 31
click at [326, 98] on button "Unit" at bounding box center [325, 99] width 53 height 31
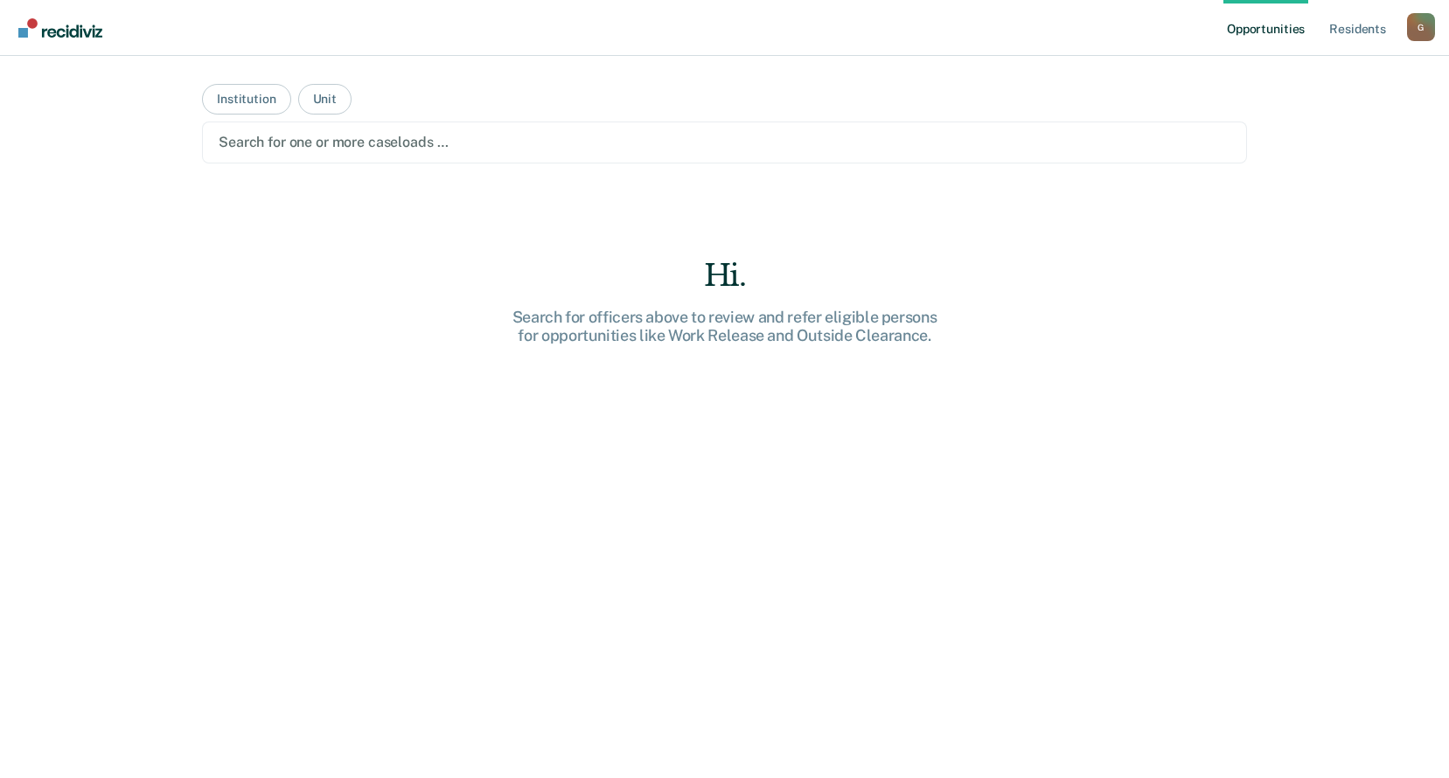
click at [270, 138] on div at bounding box center [725, 142] width 1012 height 20
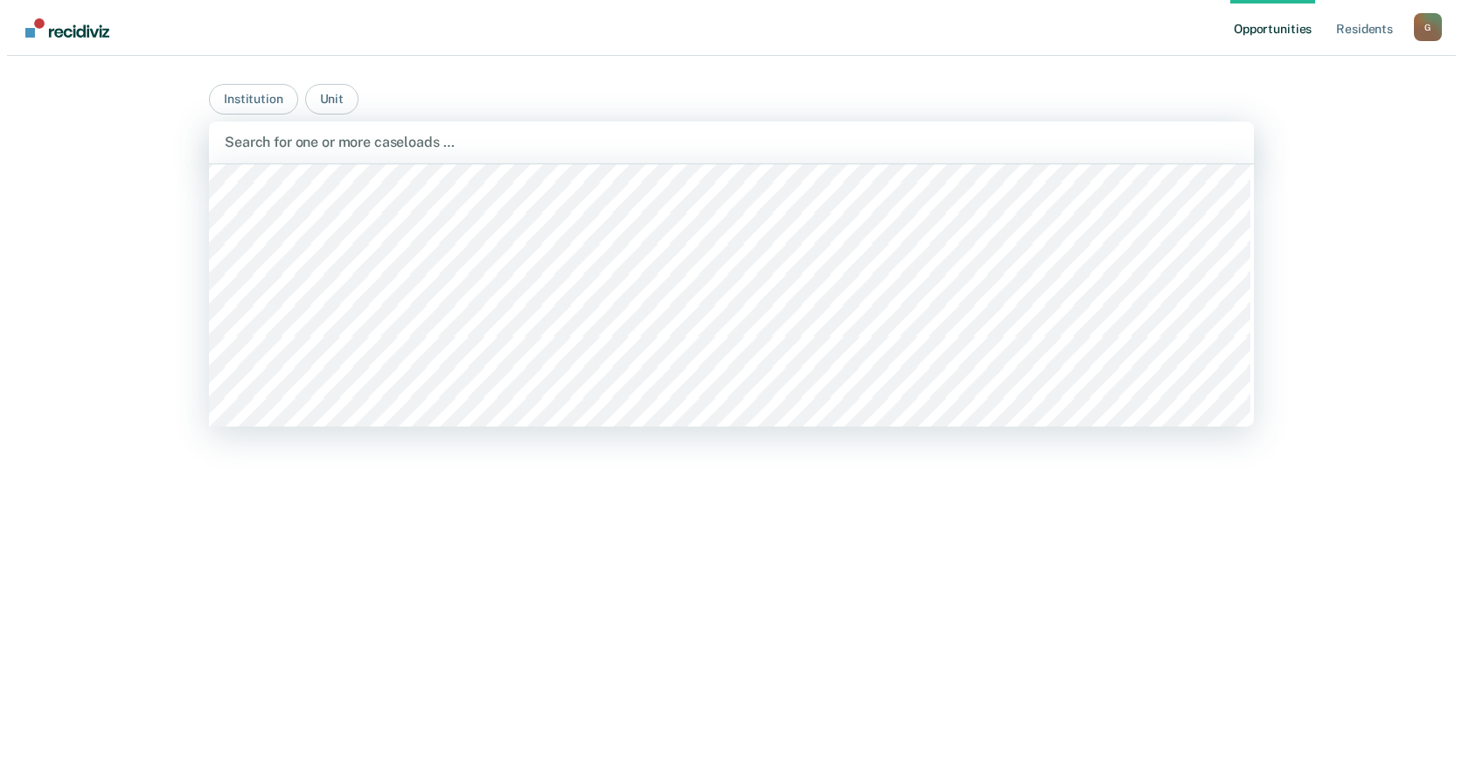
scroll to position [14255, 0]
